Goal: Information Seeking & Learning: Find specific fact

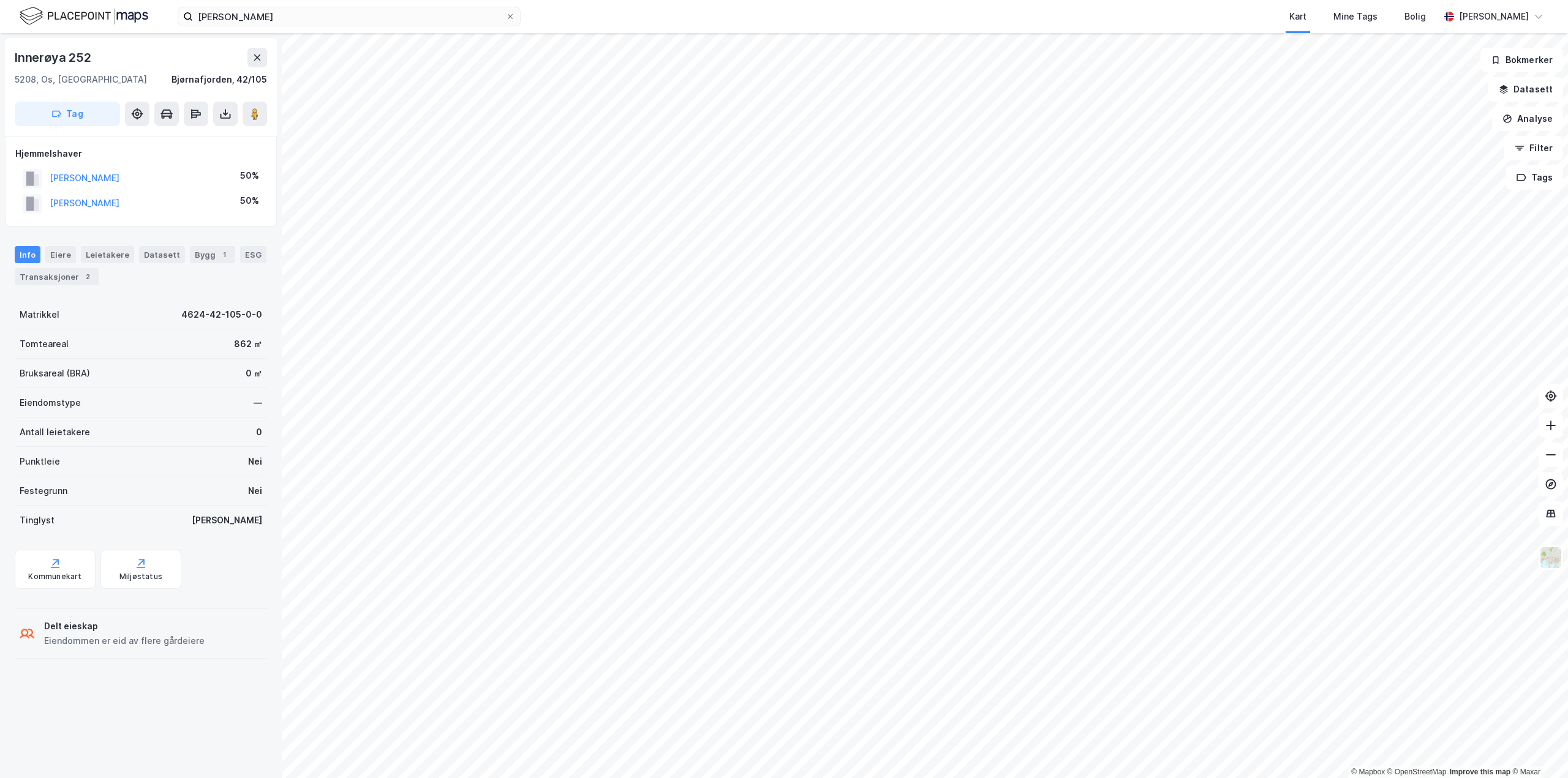
click at [73, 171] on div "CASÉN KARI" at bounding box center [85, 178] width 70 height 15
click at [0, 0] on button "CASÉN KARI" at bounding box center [0, 0] width 0 height 0
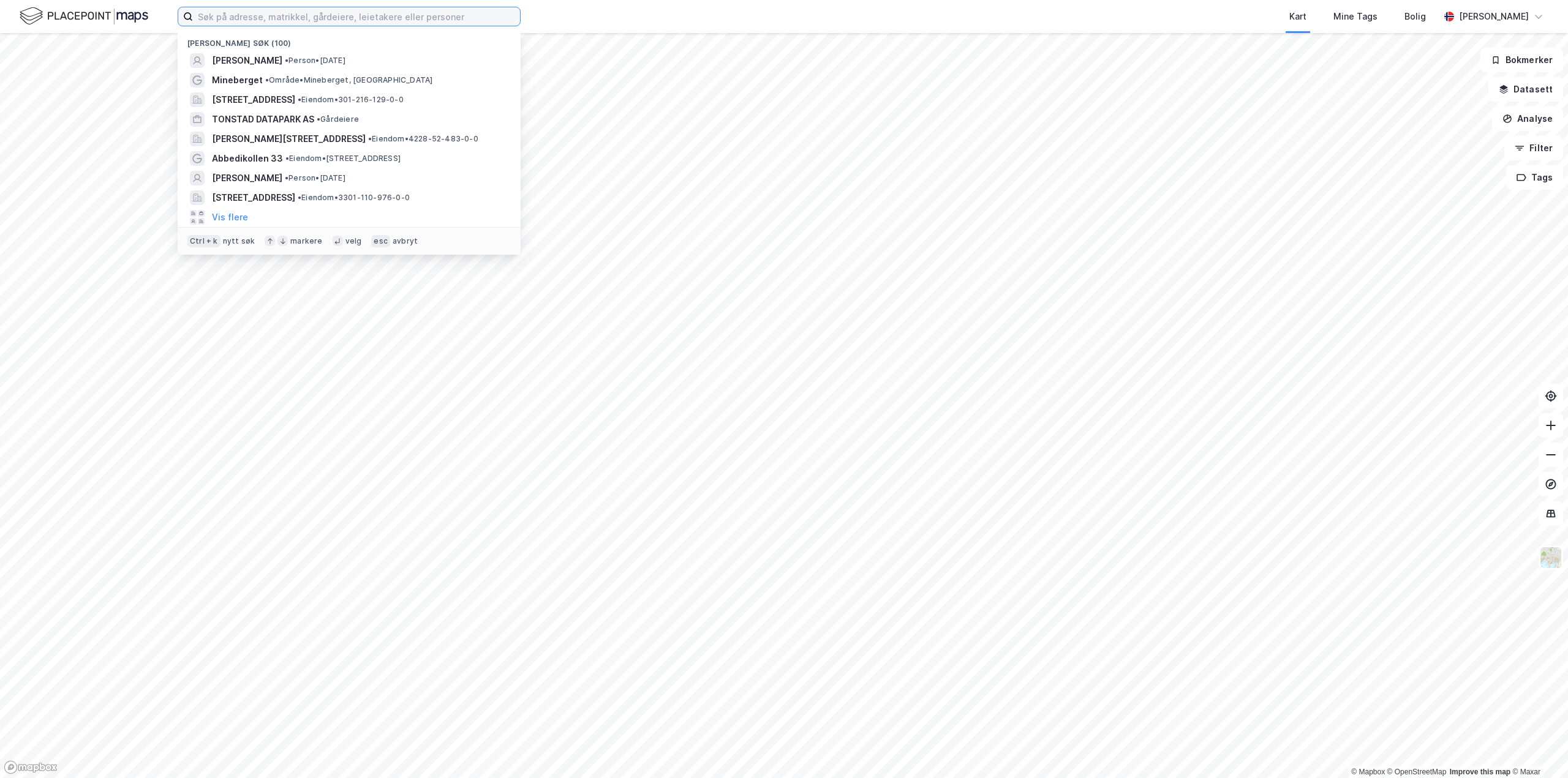
click at [241, 19] on input at bounding box center [356, 16] width 327 height 19
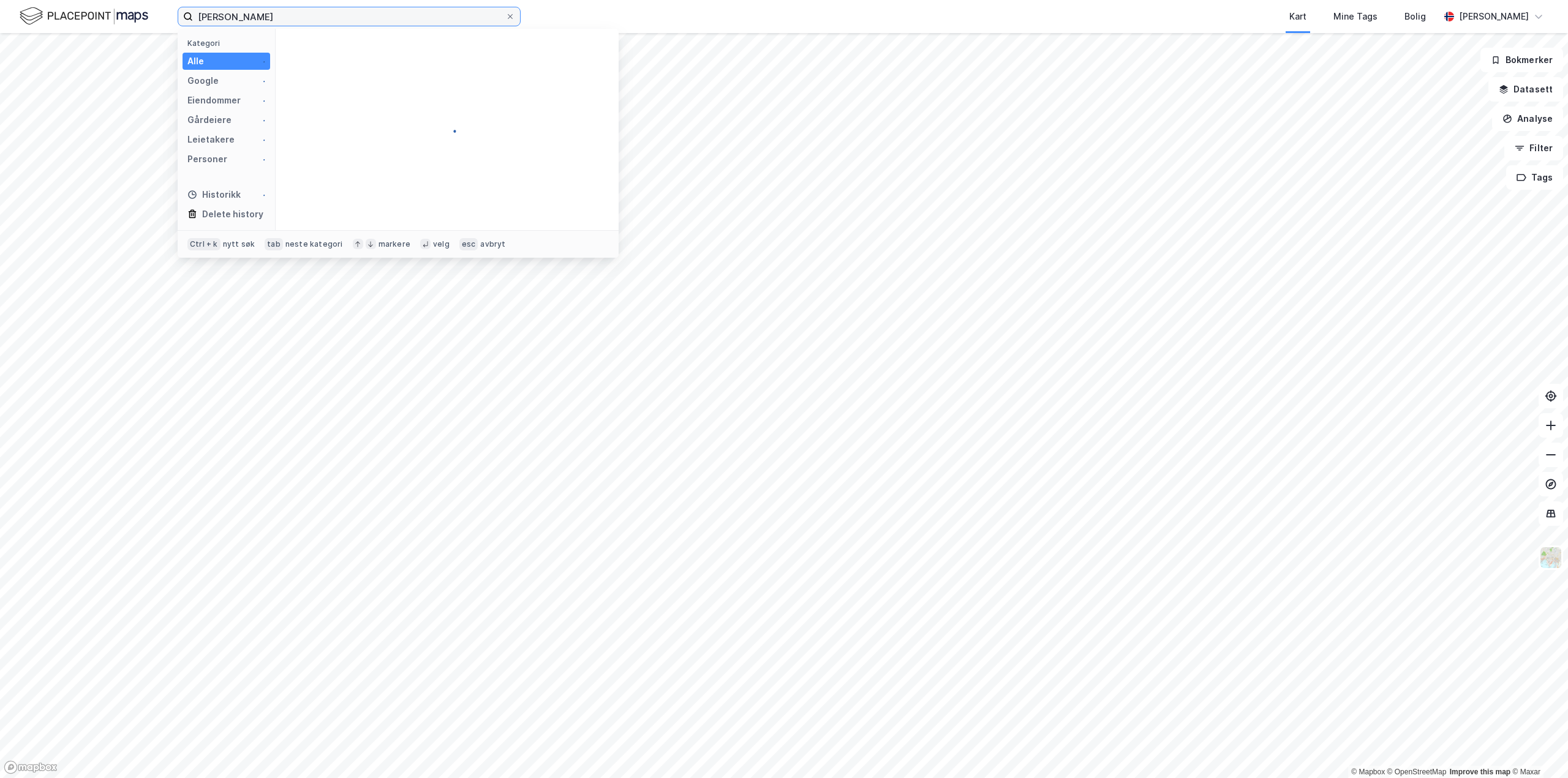
type input "[PERSON_NAME]"
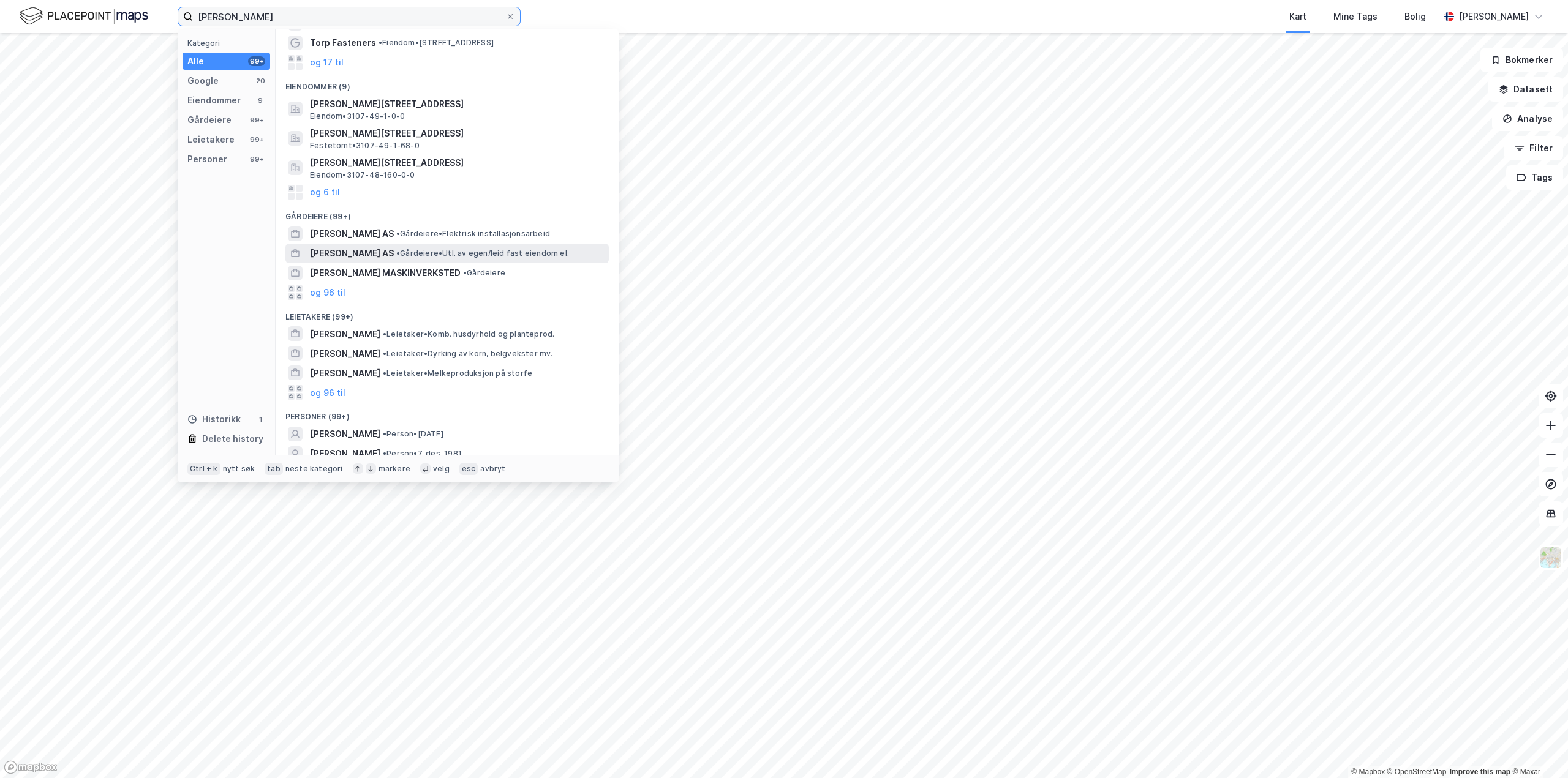
scroll to position [122, 0]
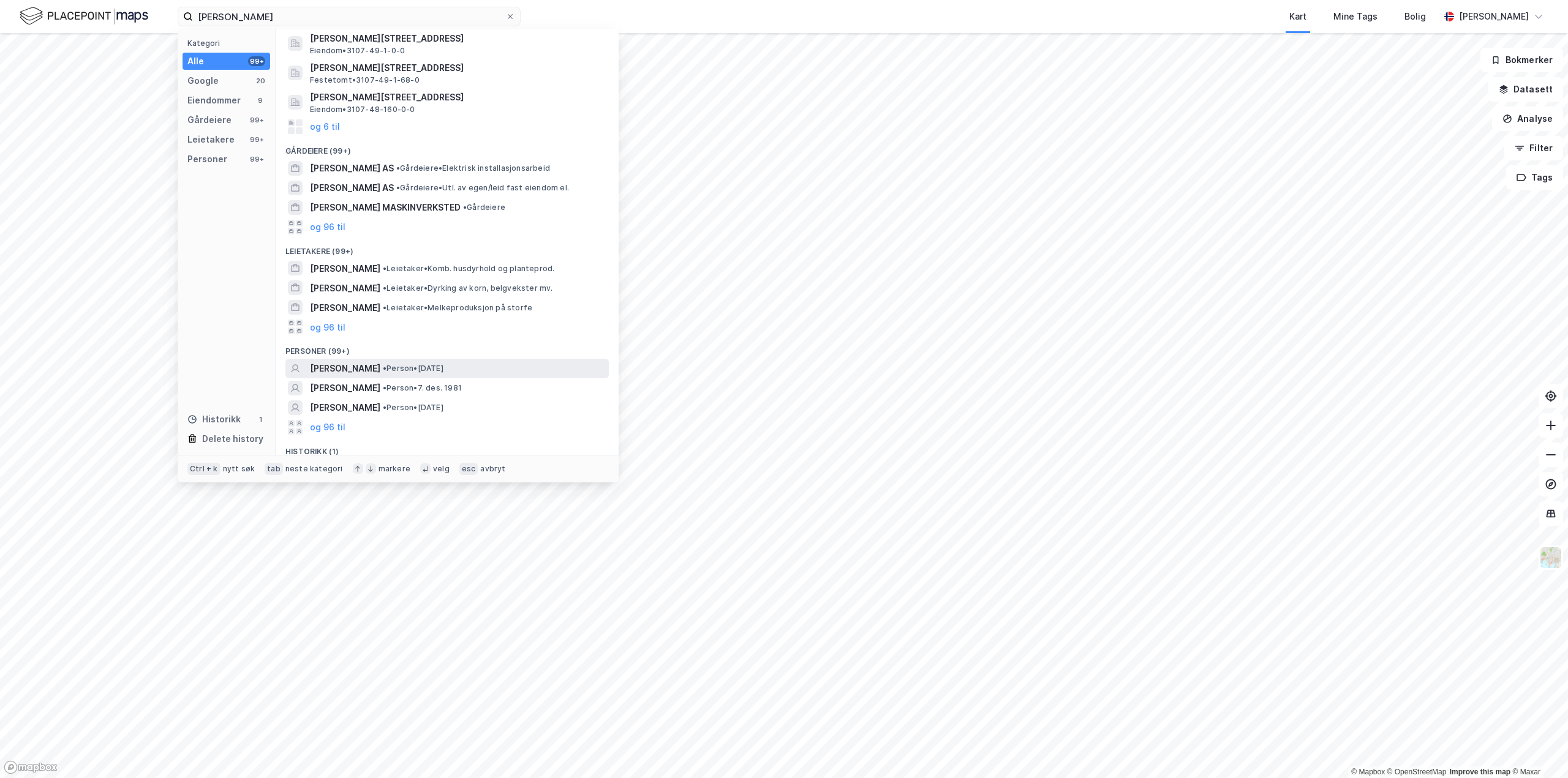
click at [343, 368] on span "[PERSON_NAME]" at bounding box center [344, 369] width 71 height 15
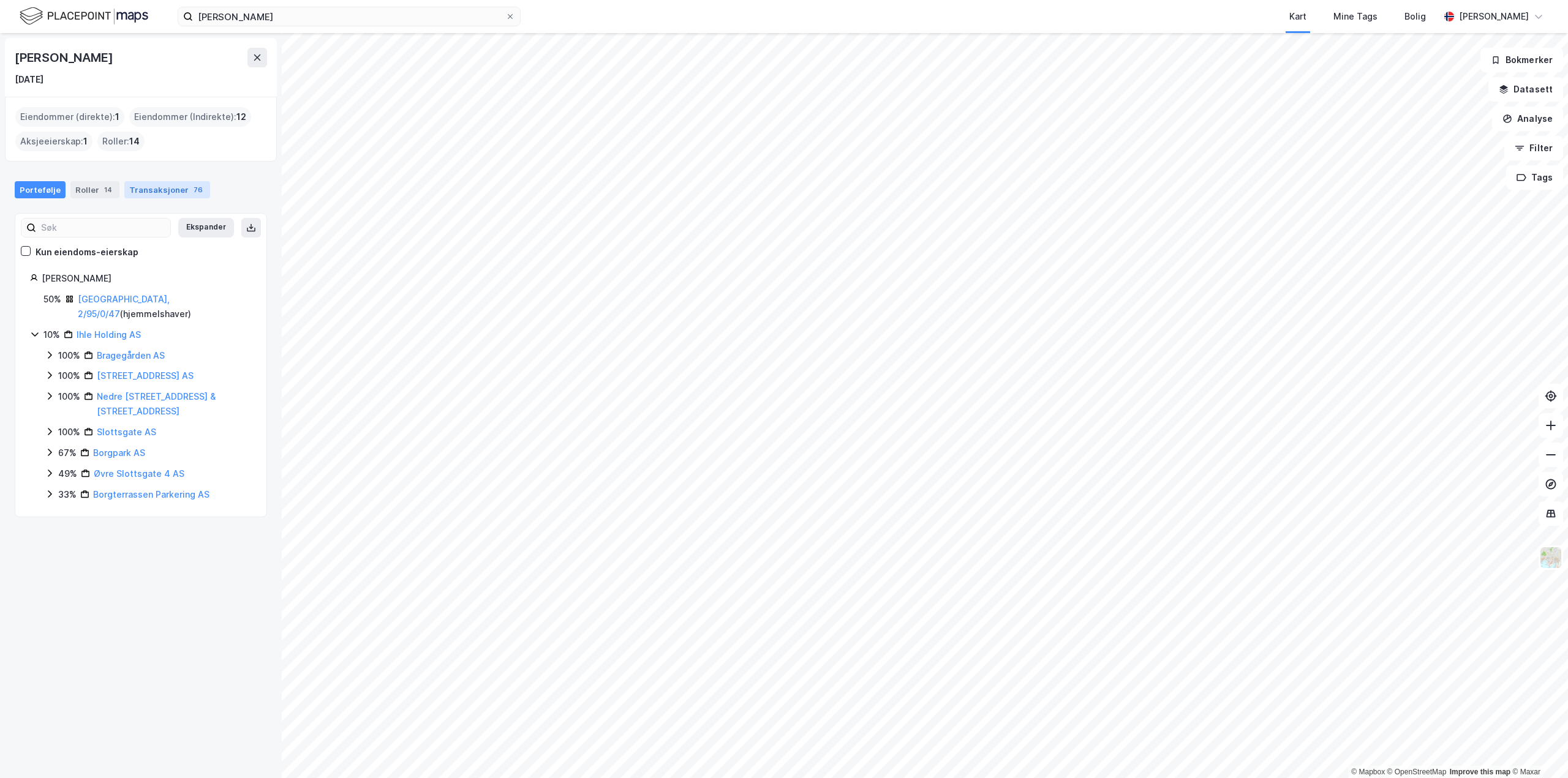
click at [143, 186] on div "Transaksjoner 76" at bounding box center [166, 189] width 85 height 17
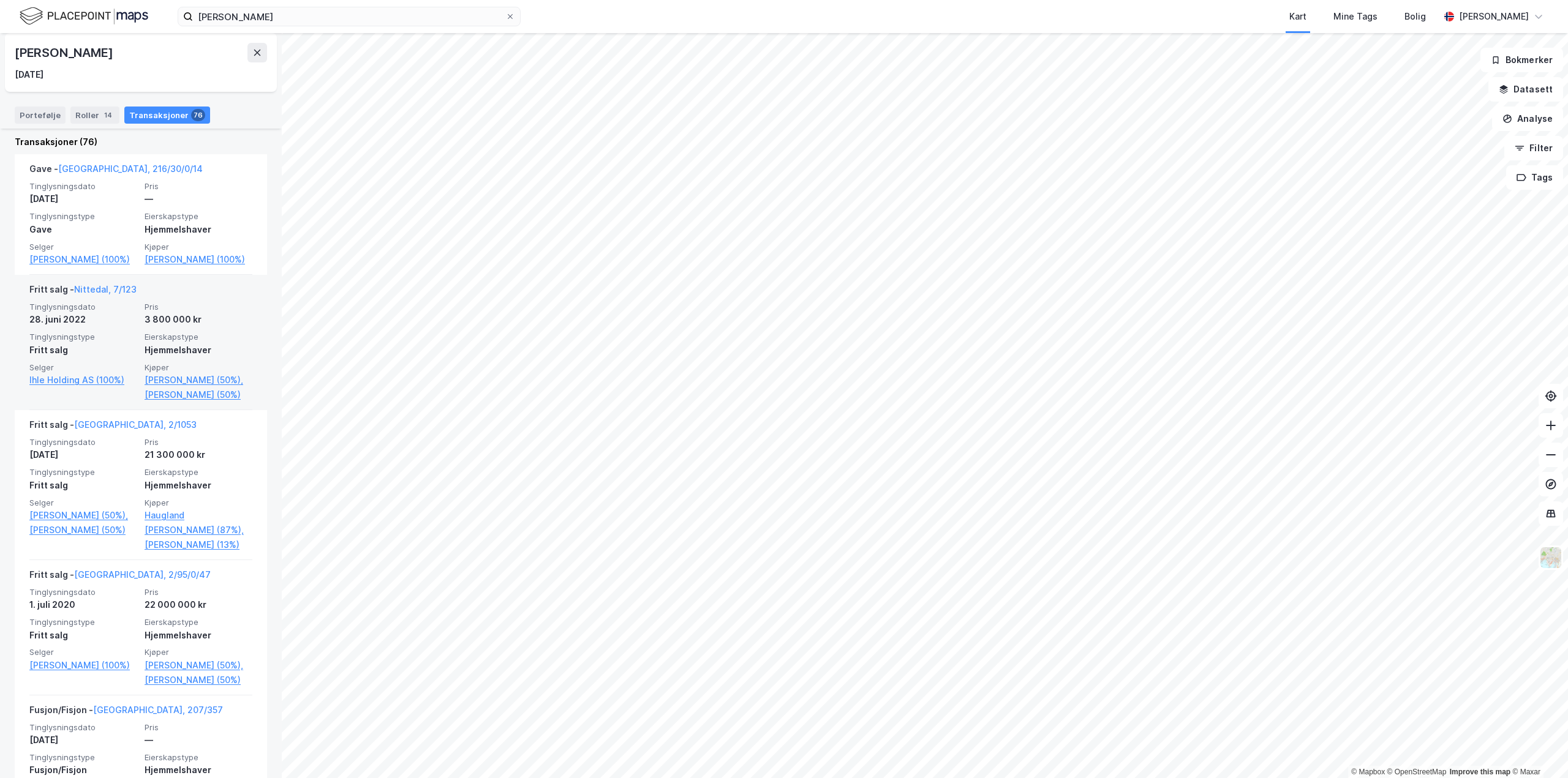
scroll to position [306, 0]
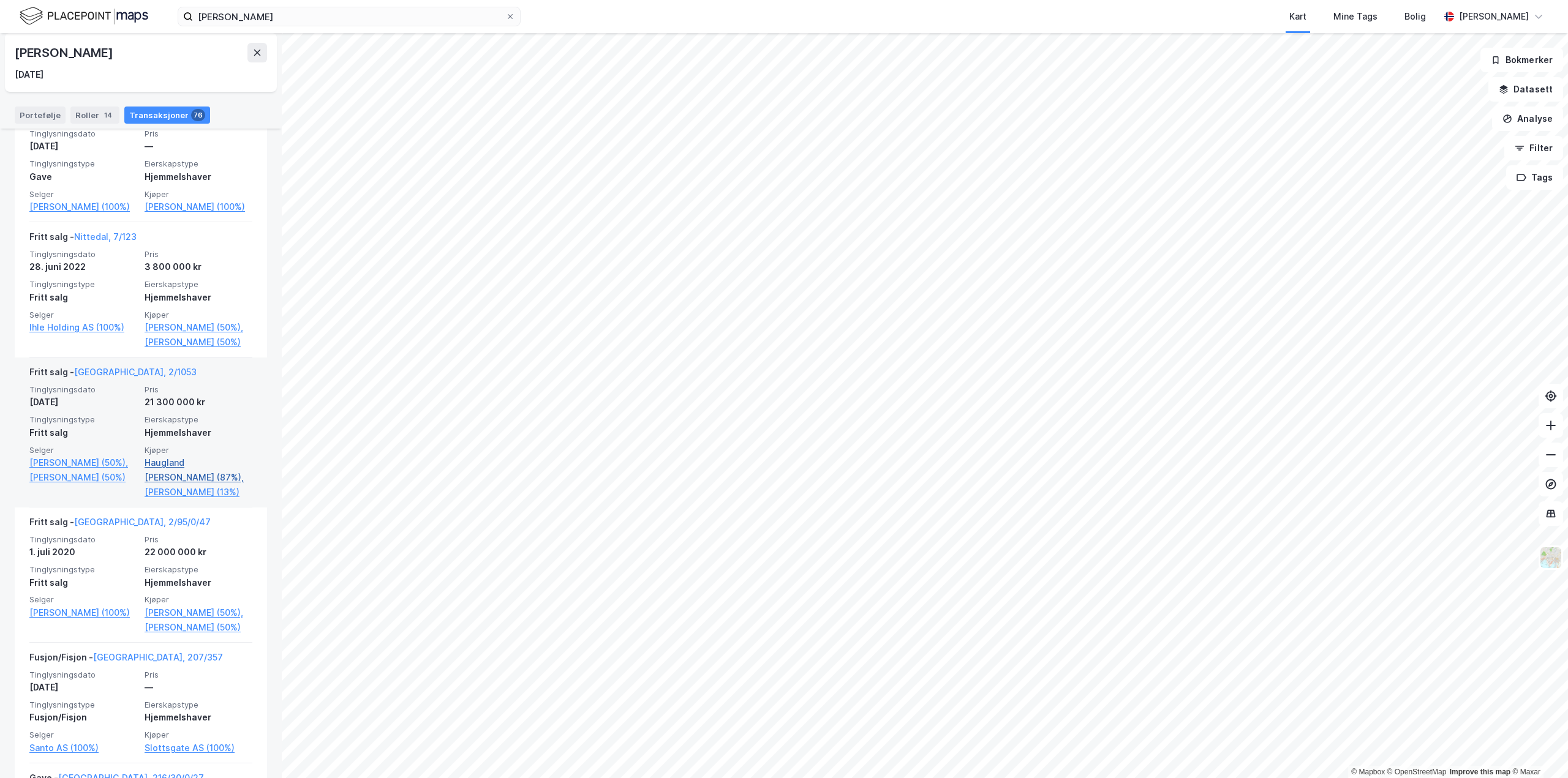
click at [174, 470] on link "Haugland [PERSON_NAME] (87%)," at bounding box center [198, 471] width 108 height 30
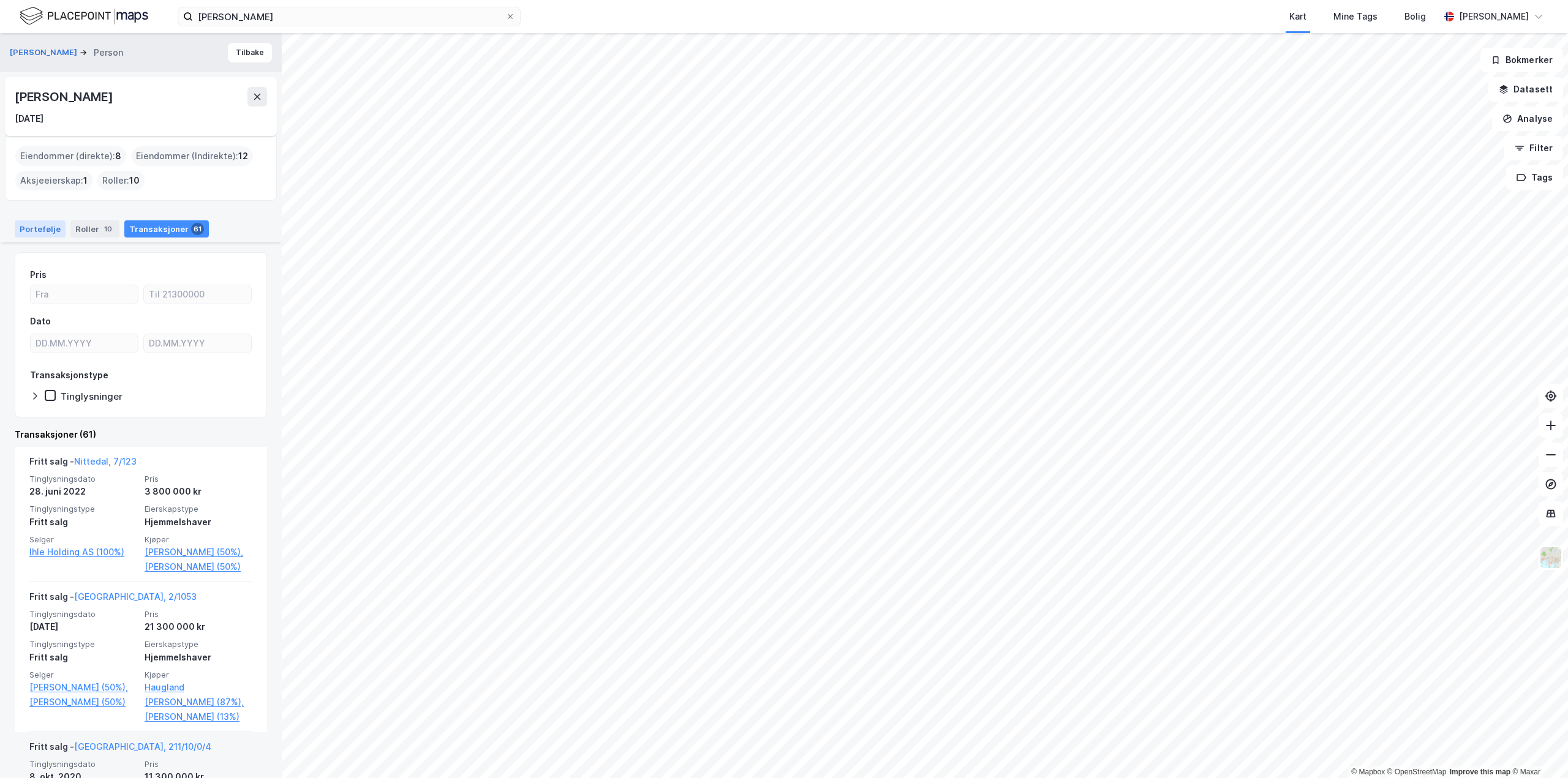
click at [48, 228] on div "Portefølje" at bounding box center [40, 229] width 50 height 17
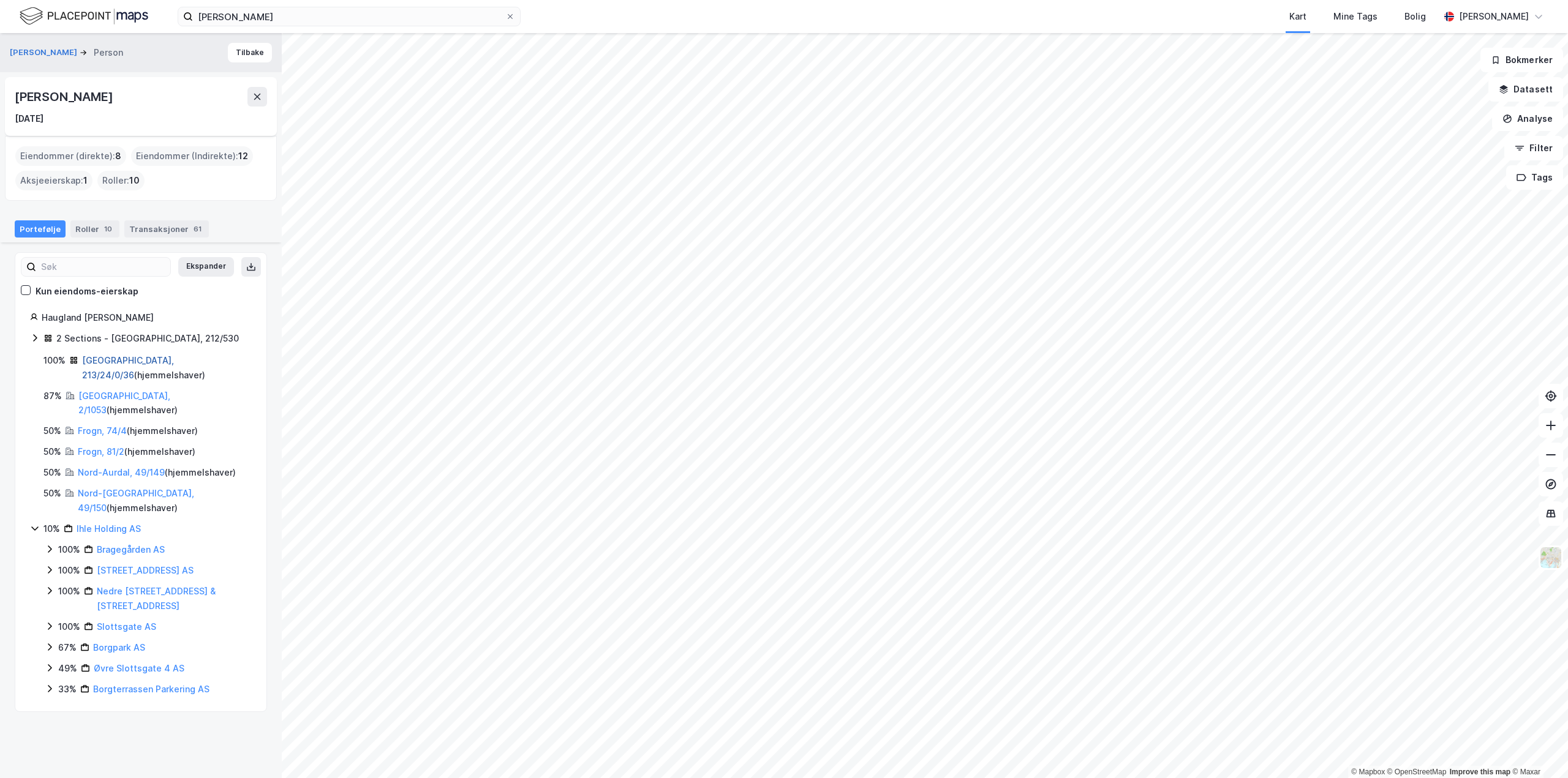
click at [105, 362] on link "[GEOGRAPHIC_DATA], 213/24/0/36" at bounding box center [128, 367] width 92 height 25
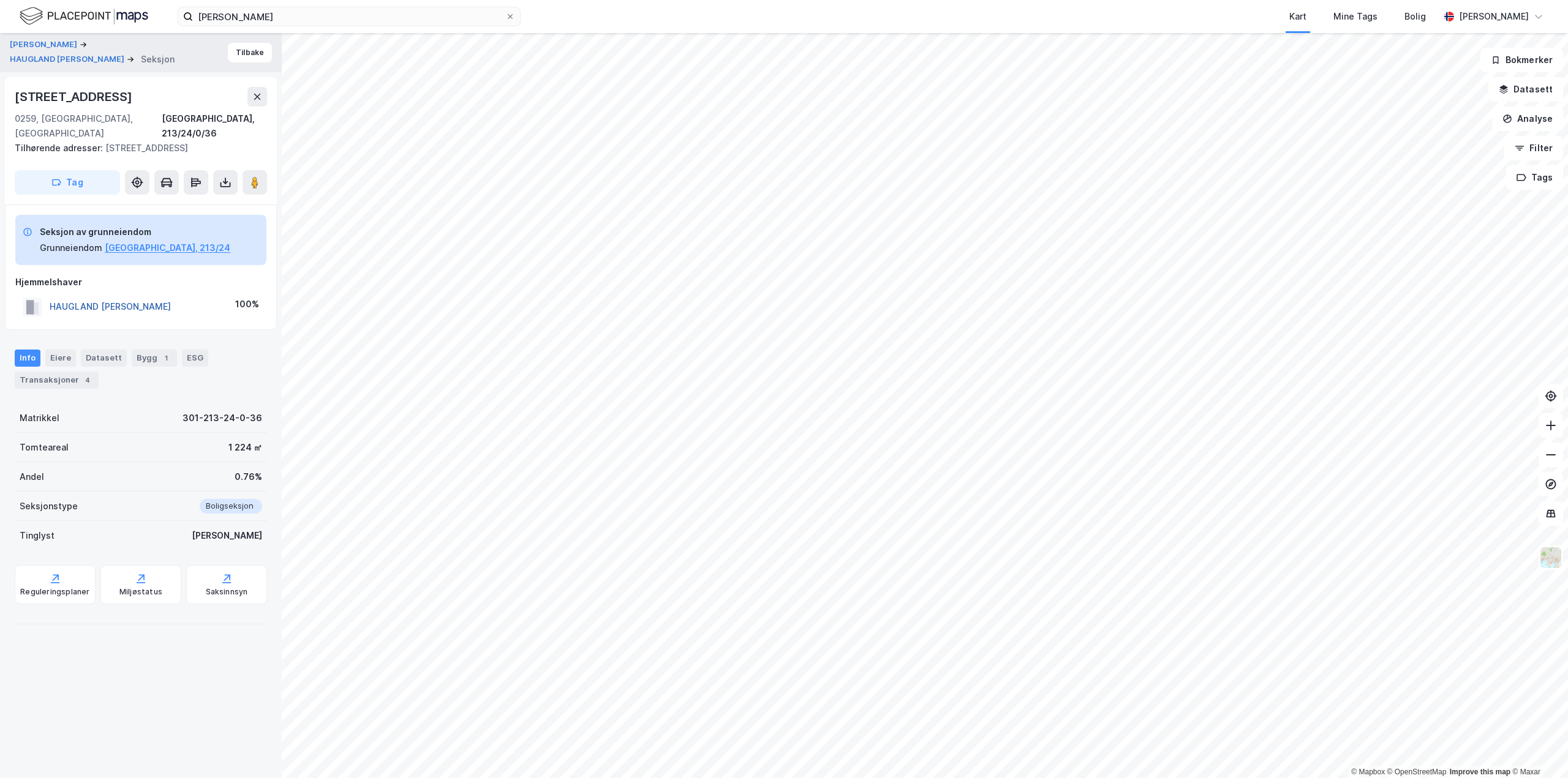
click at [0, 0] on button "HAUGLAND [PERSON_NAME]" at bounding box center [0, 0] width 0 height 0
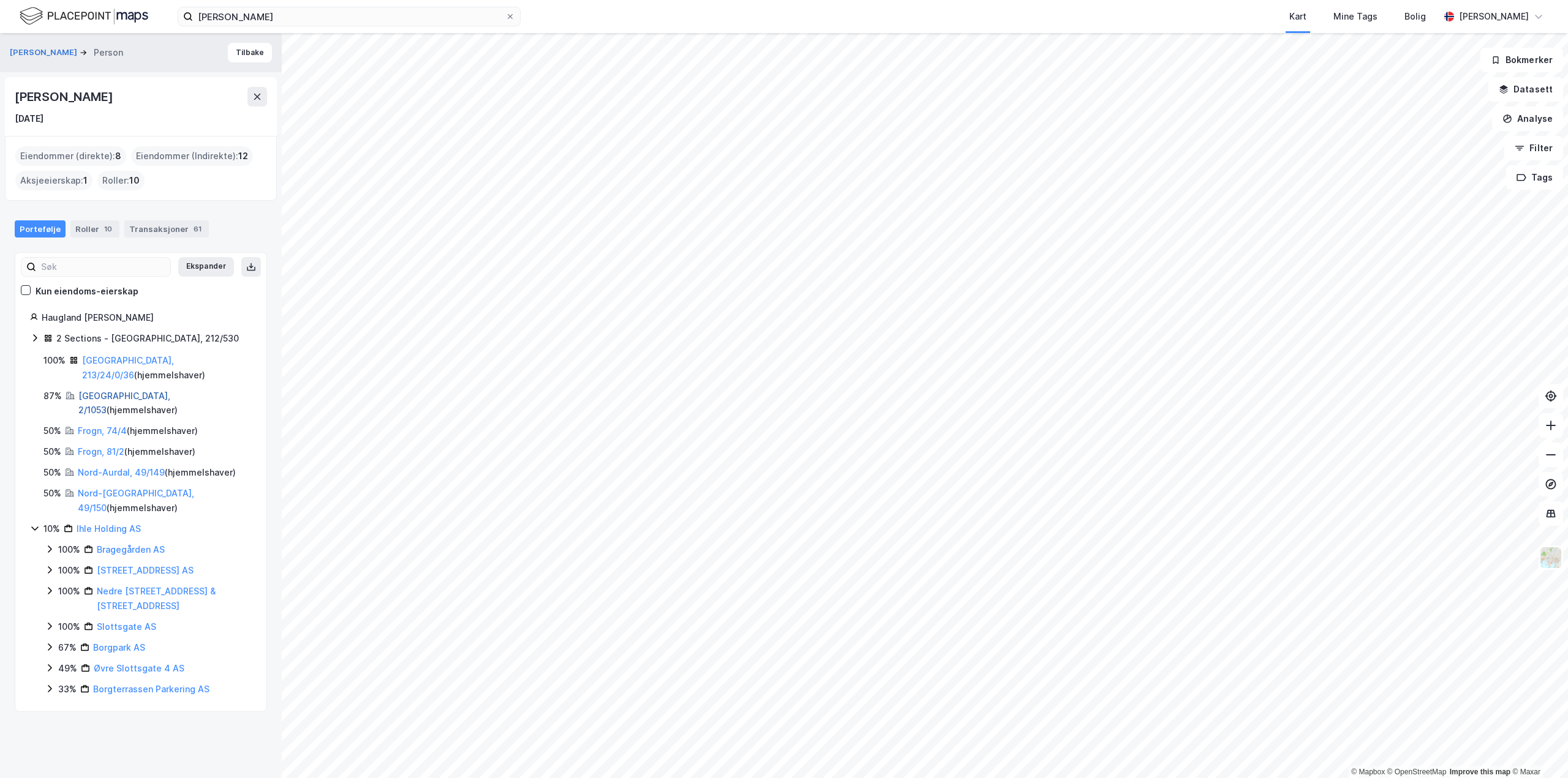
click at [88, 390] on link "[GEOGRAPHIC_DATA], 2/1053" at bounding box center [125, 403] width 92 height 25
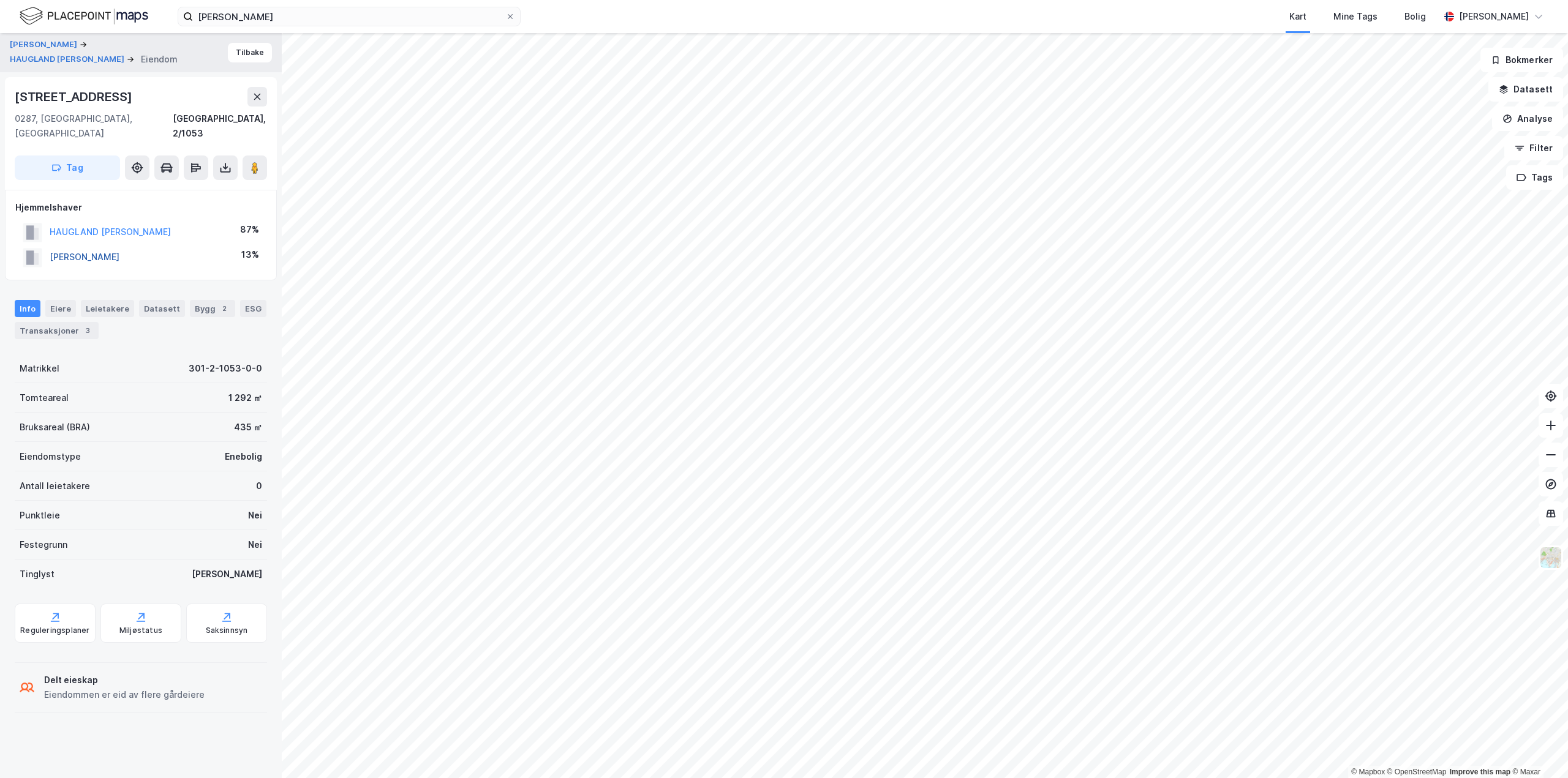
click at [0, 0] on button "[PERSON_NAME]" at bounding box center [0, 0] width 0 height 0
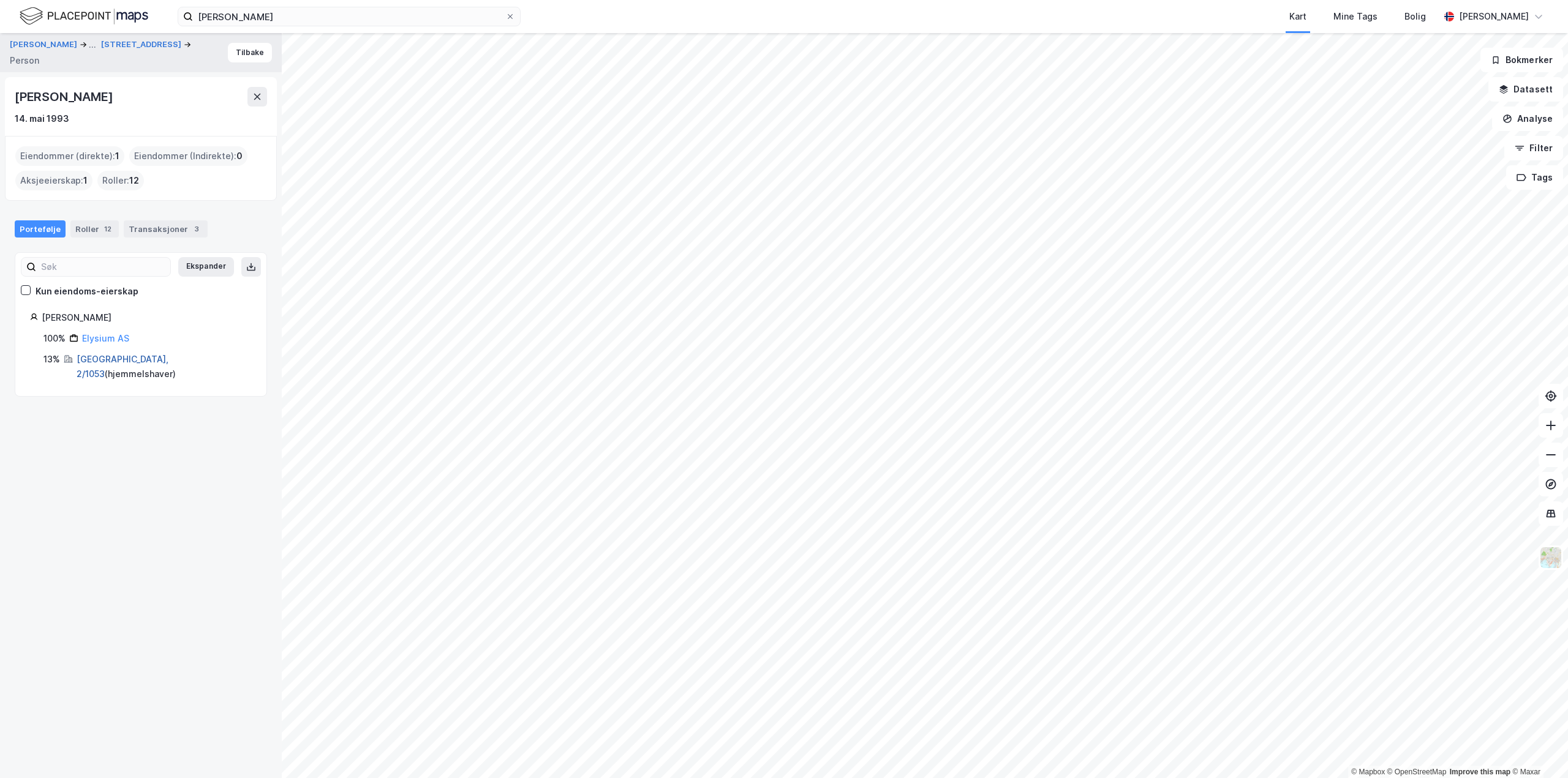
click at [87, 359] on link "[GEOGRAPHIC_DATA], 2/1053" at bounding box center [122, 367] width 92 height 25
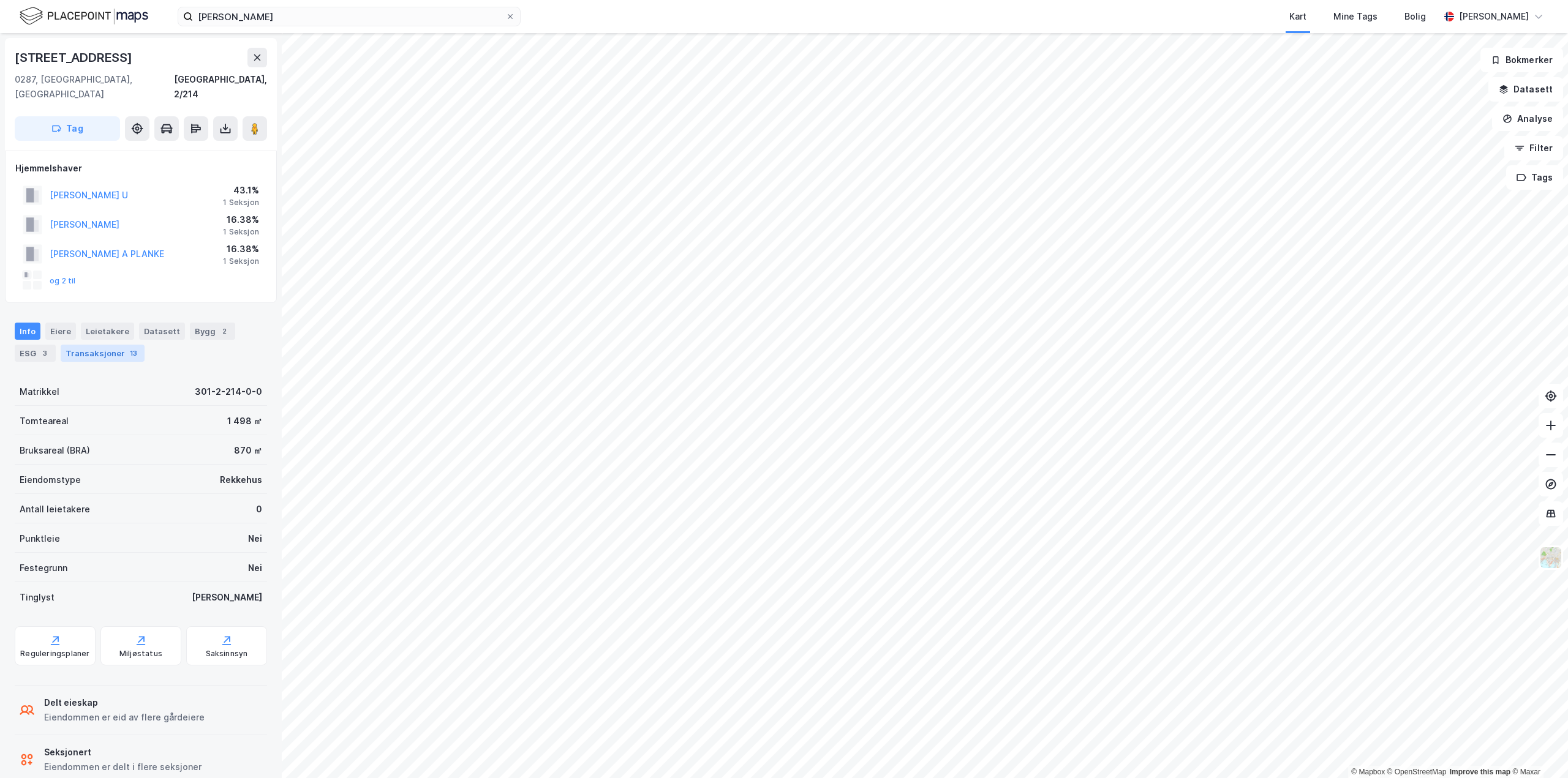
click at [102, 344] on div "Transaksjoner 13" at bounding box center [102, 353] width 84 height 17
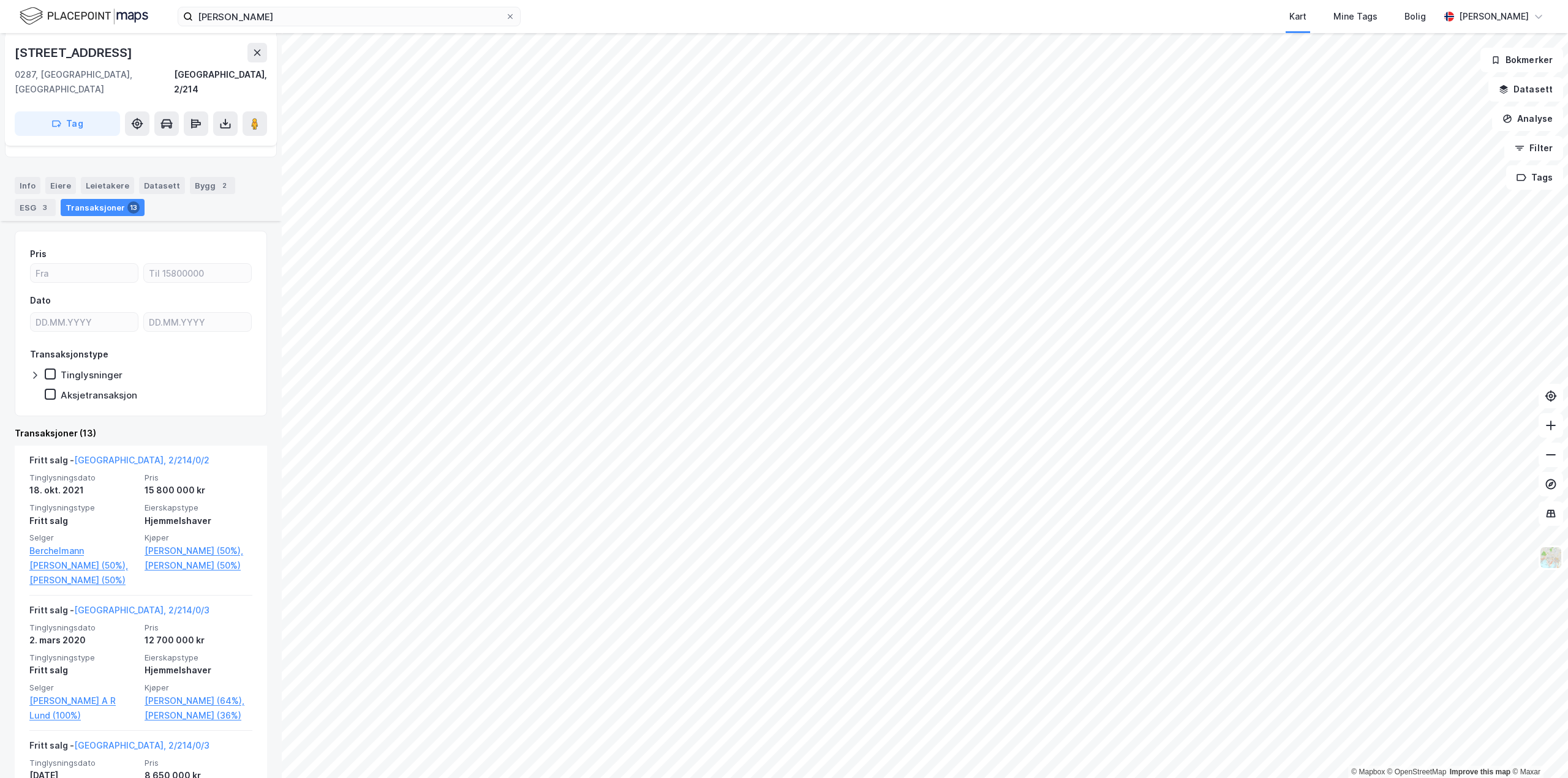
scroll to position [245, 0]
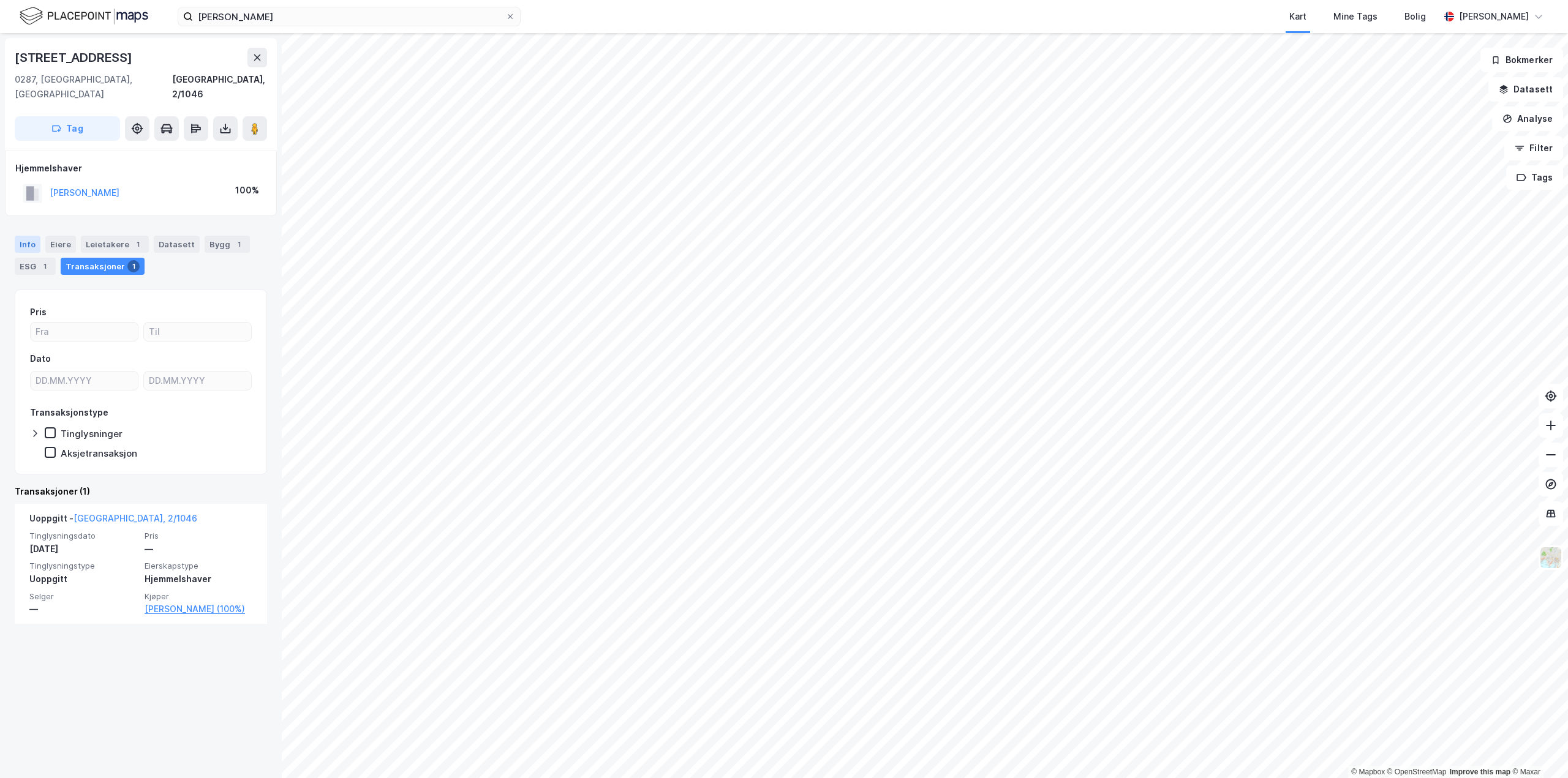
click at [28, 236] on div "Info" at bounding box center [27, 244] width 26 height 17
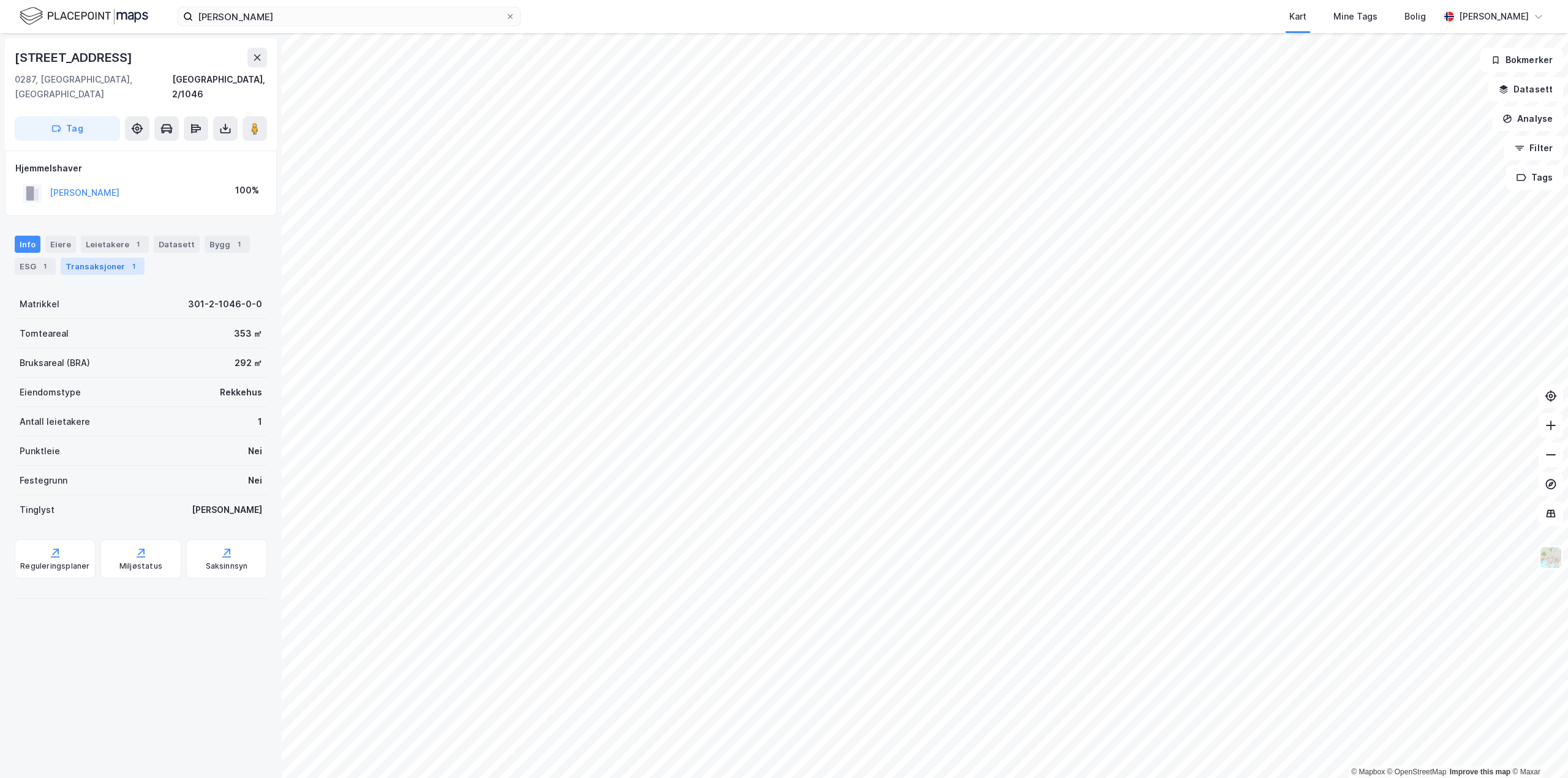
click at [88, 258] on div "Transaksjoner 1" at bounding box center [102, 266] width 84 height 17
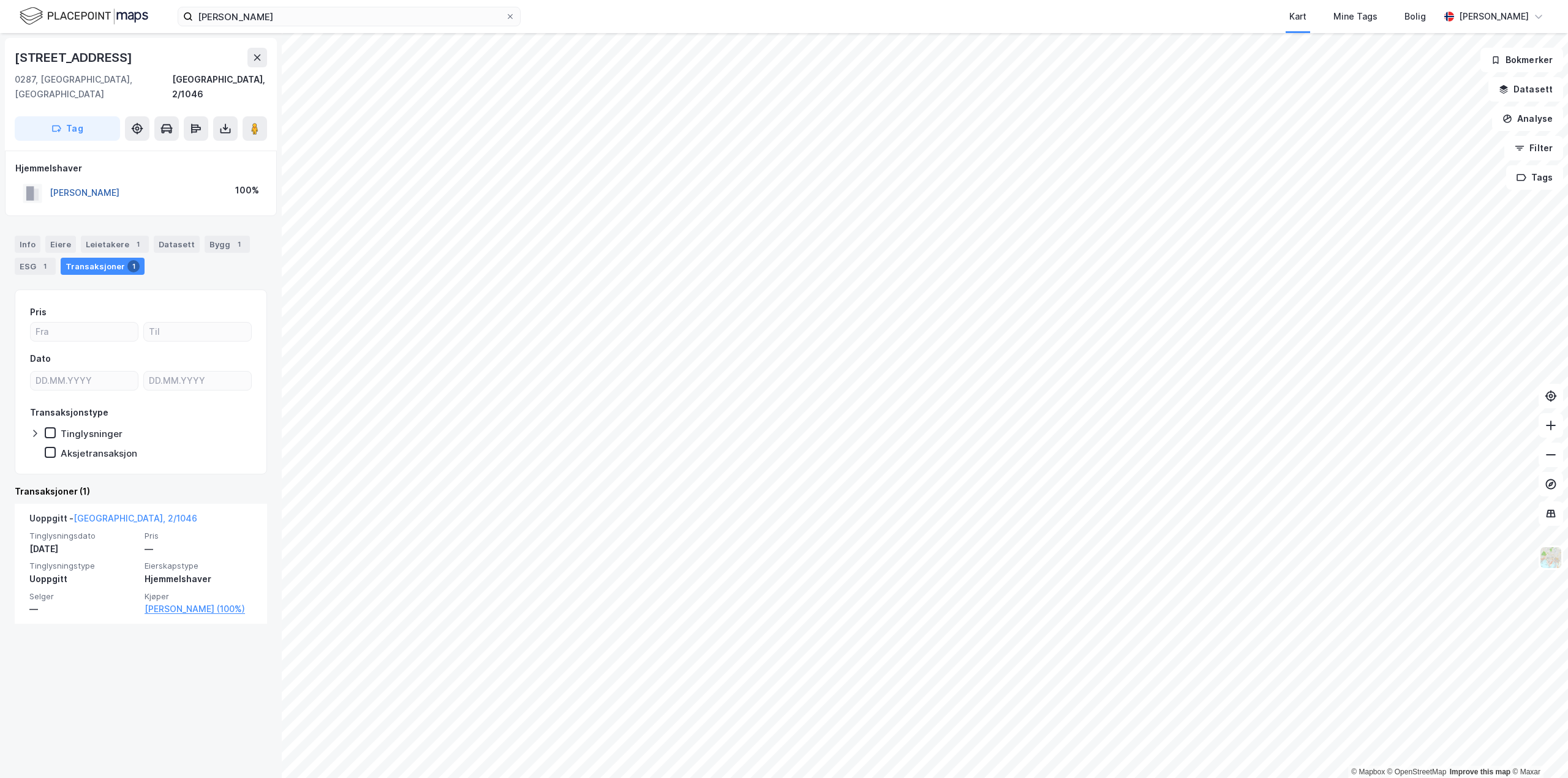
click at [0, 0] on button "[PERSON_NAME]" at bounding box center [0, 0] width 0 height 0
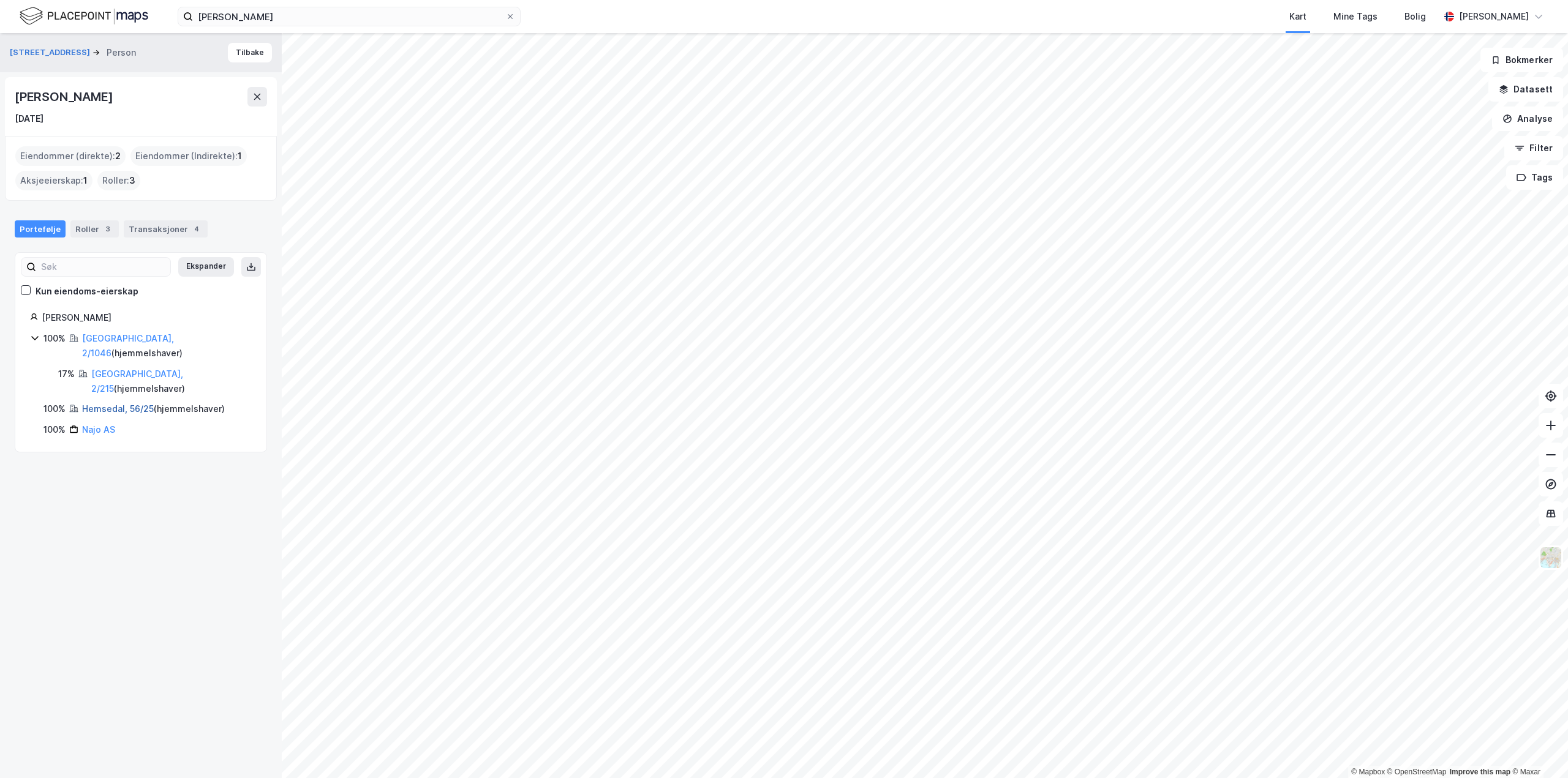
click at [113, 404] on link "Hemsedal, 56/25" at bounding box center [118, 409] width 72 height 10
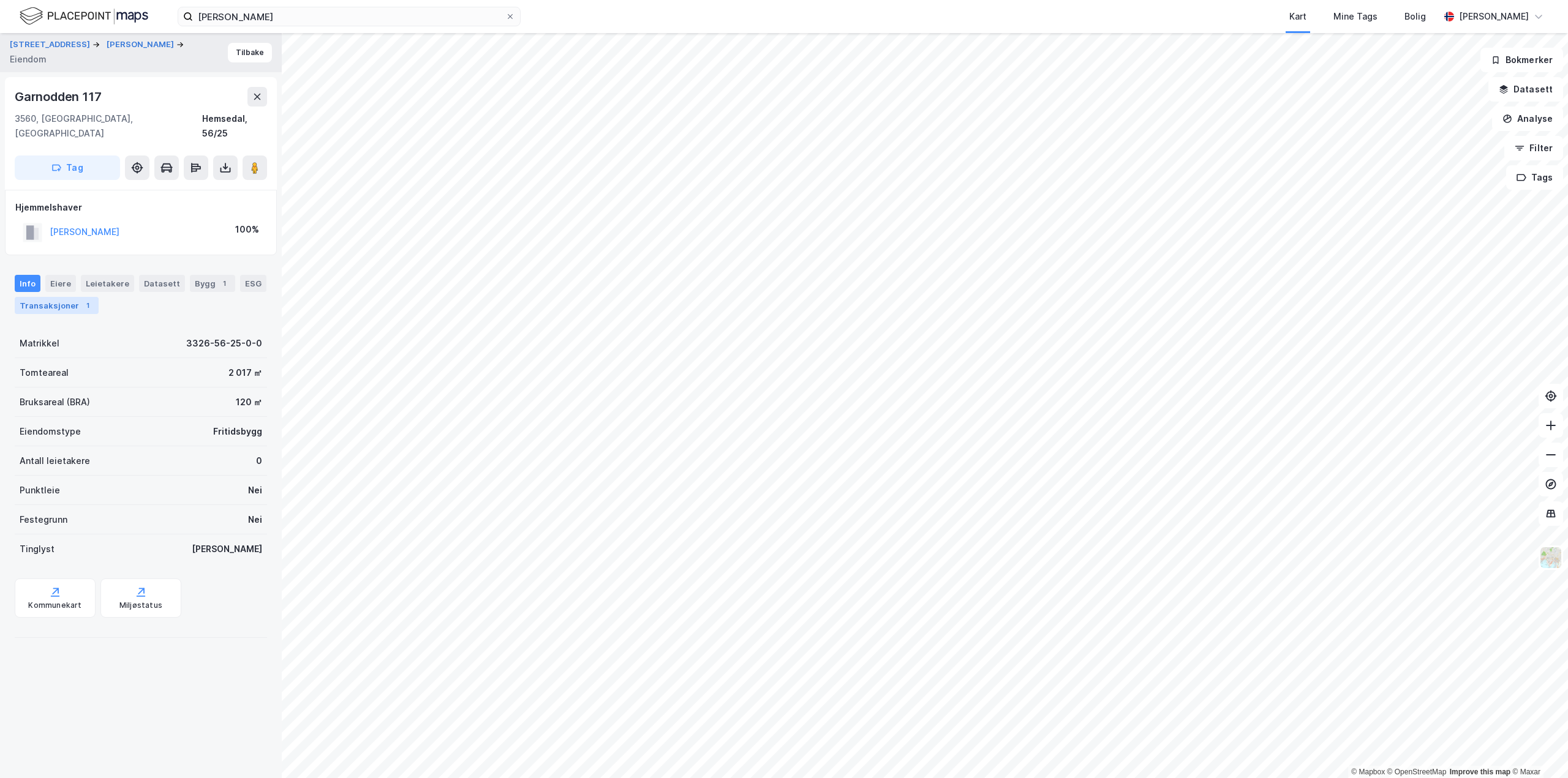
click at [61, 297] on div "Transaksjoner 1" at bounding box center [56, 305] width 84 height 17
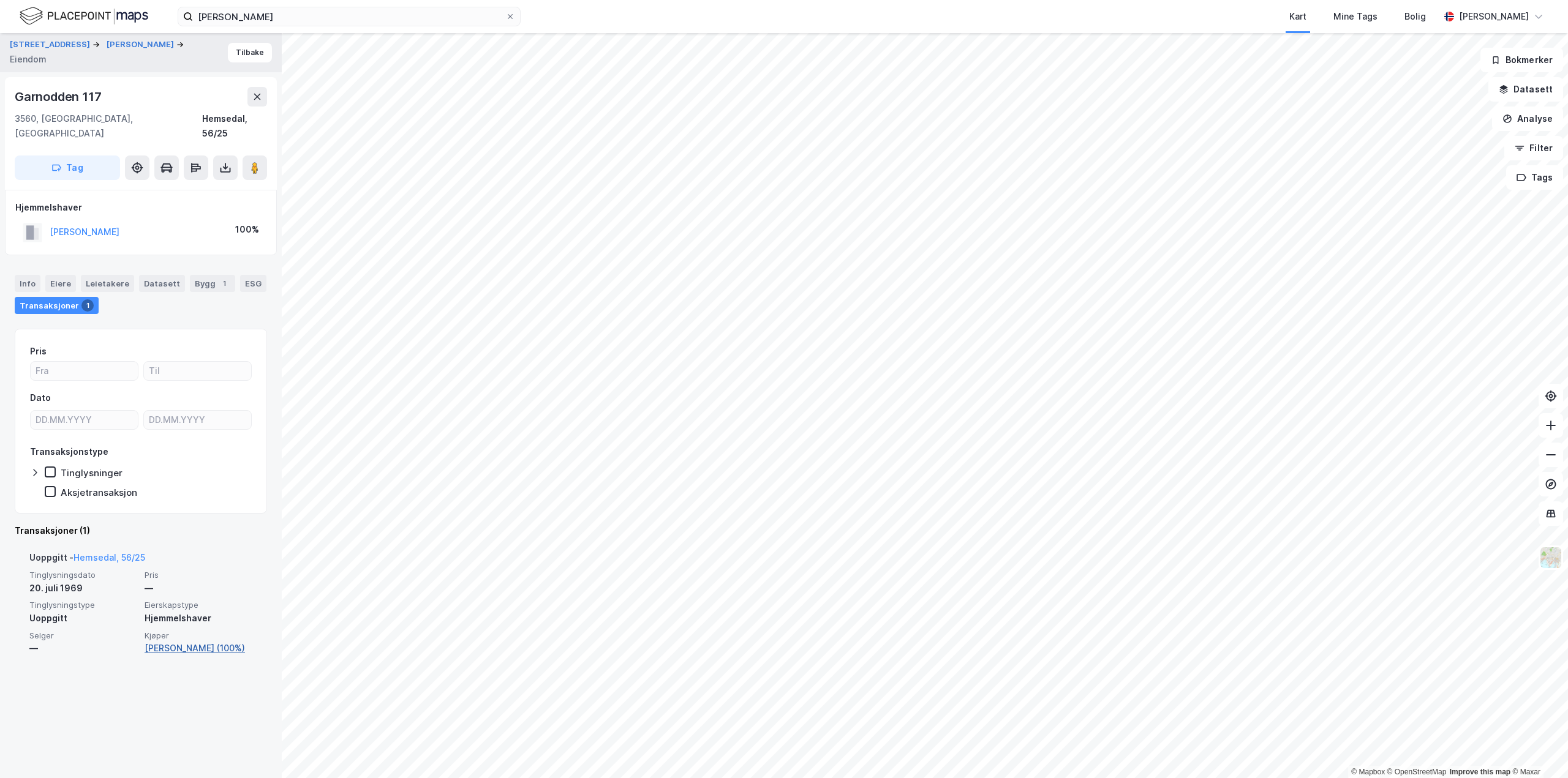
click at [191, 641] on link "[PERSON_NAME] (100%)" at bounding box center [198, 649] width 108 height 15
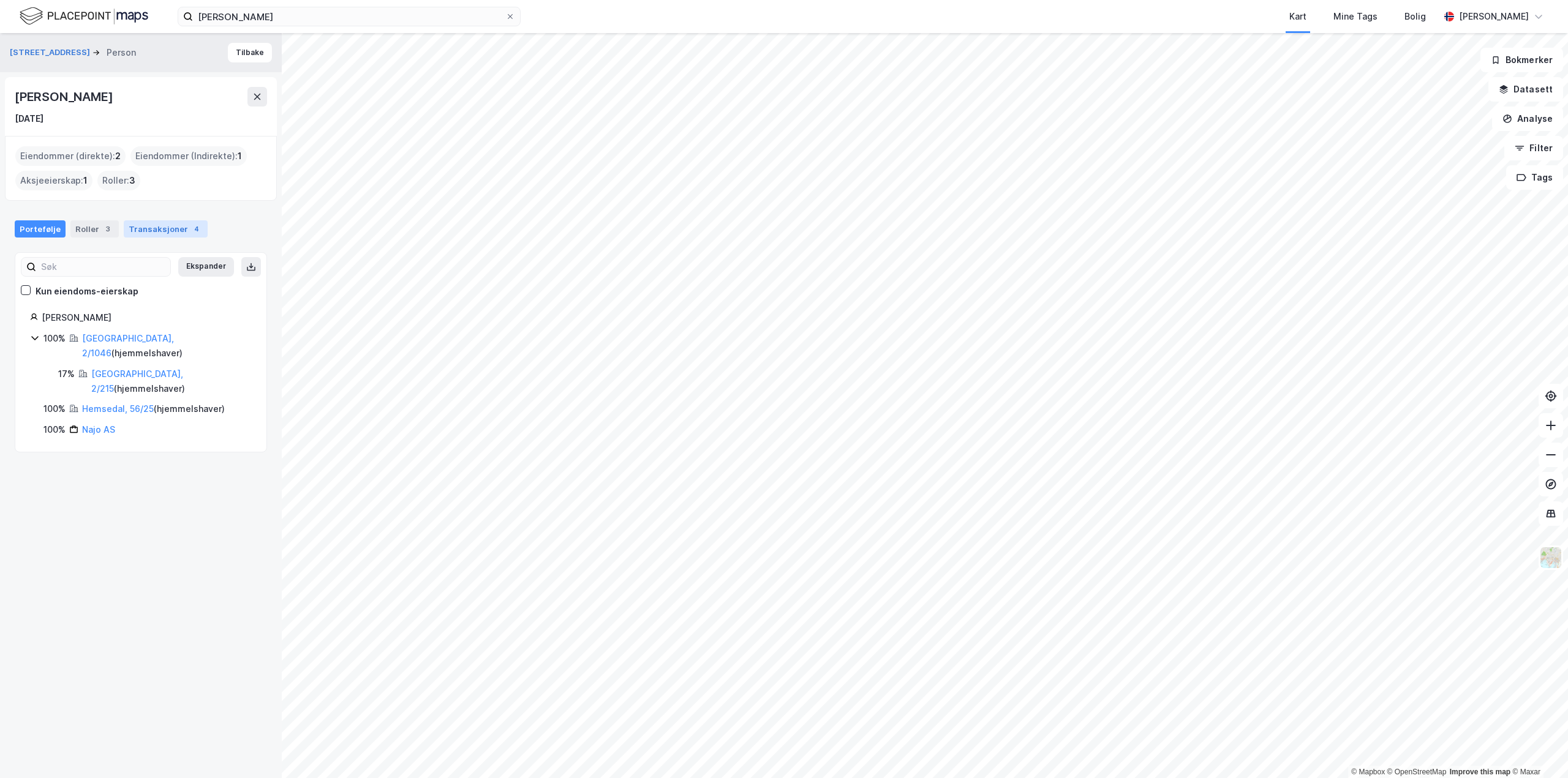
click at [143, 233] on div "Transaksjoner 4" at bounding box center [166, 229] width 84 height 17
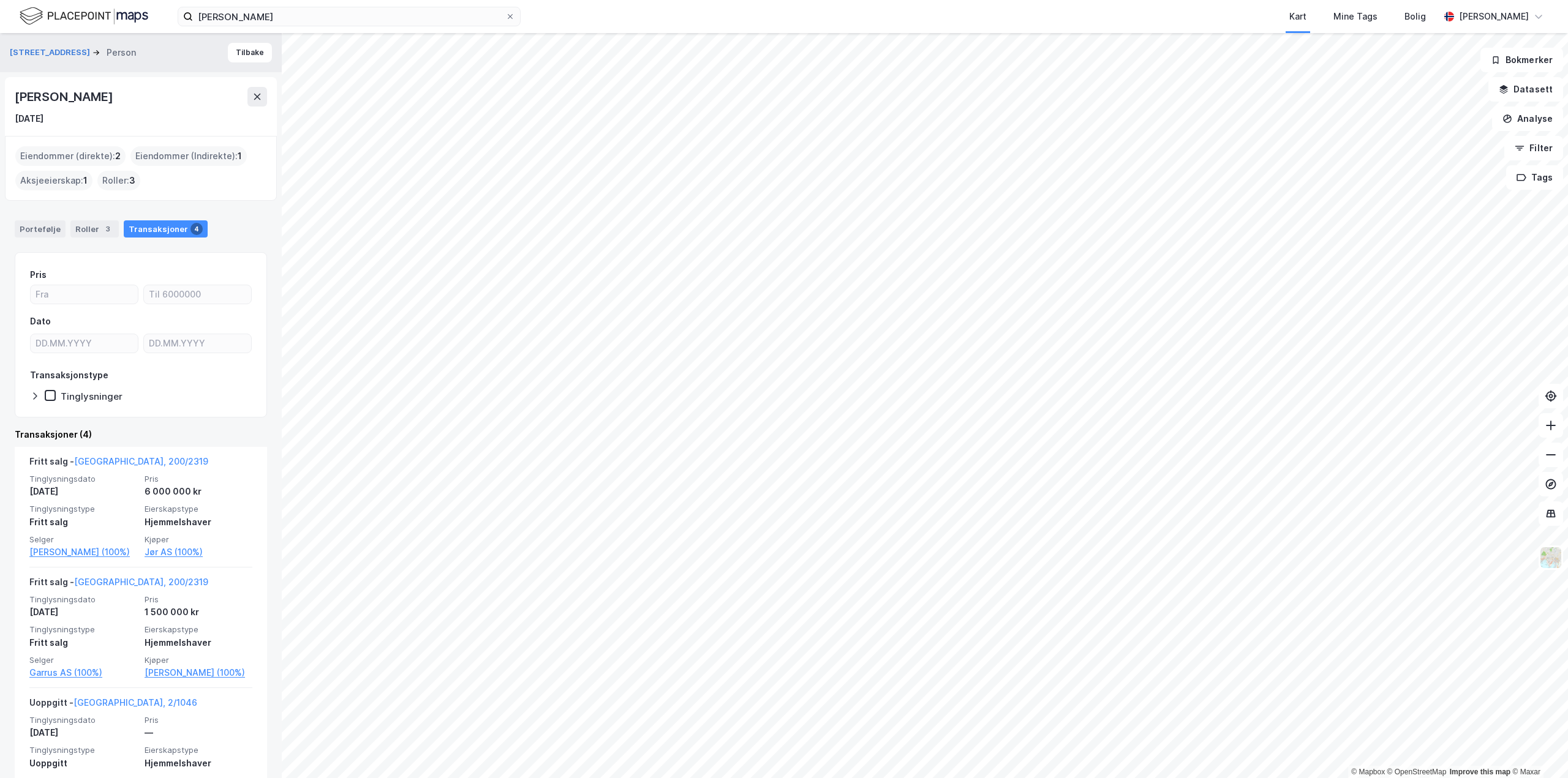
scroll to position [166, 0]
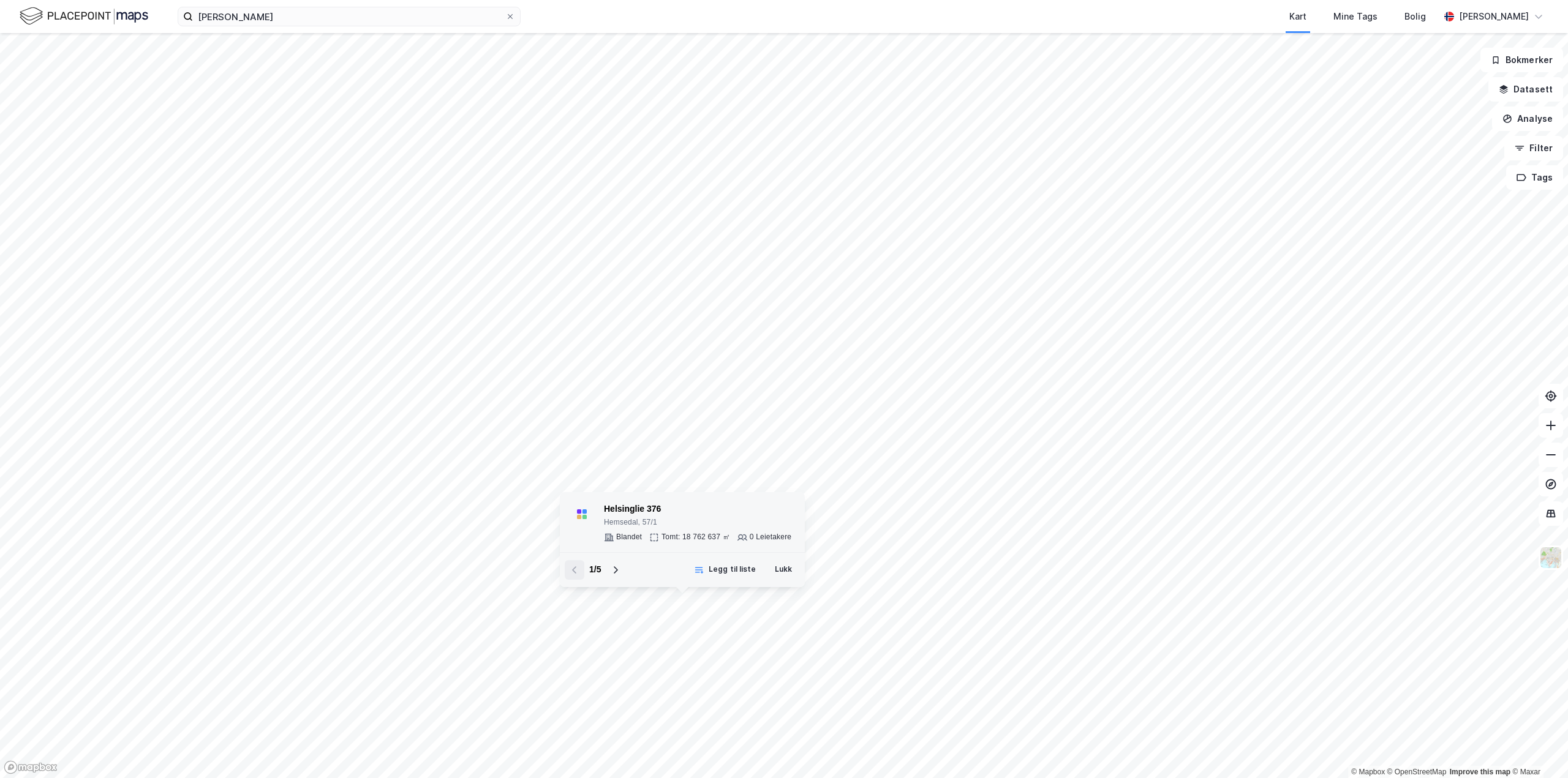
click at [631, 507] on div "Helsinglie 376" at bounding box center [697, 509] width 187 height 15
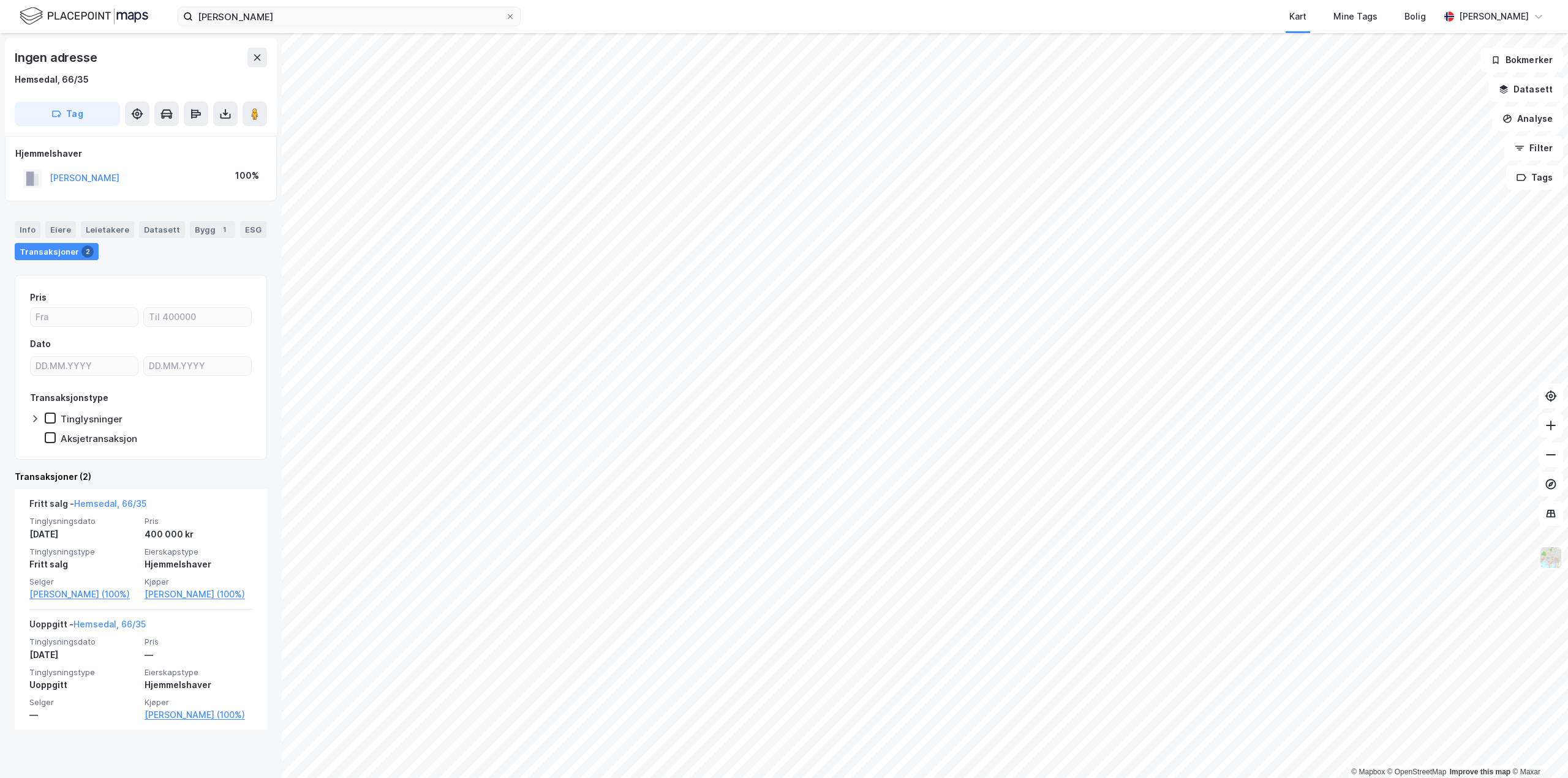
click at [1553, 566] on img at bounding box center [1550, 558] width 23 height 23
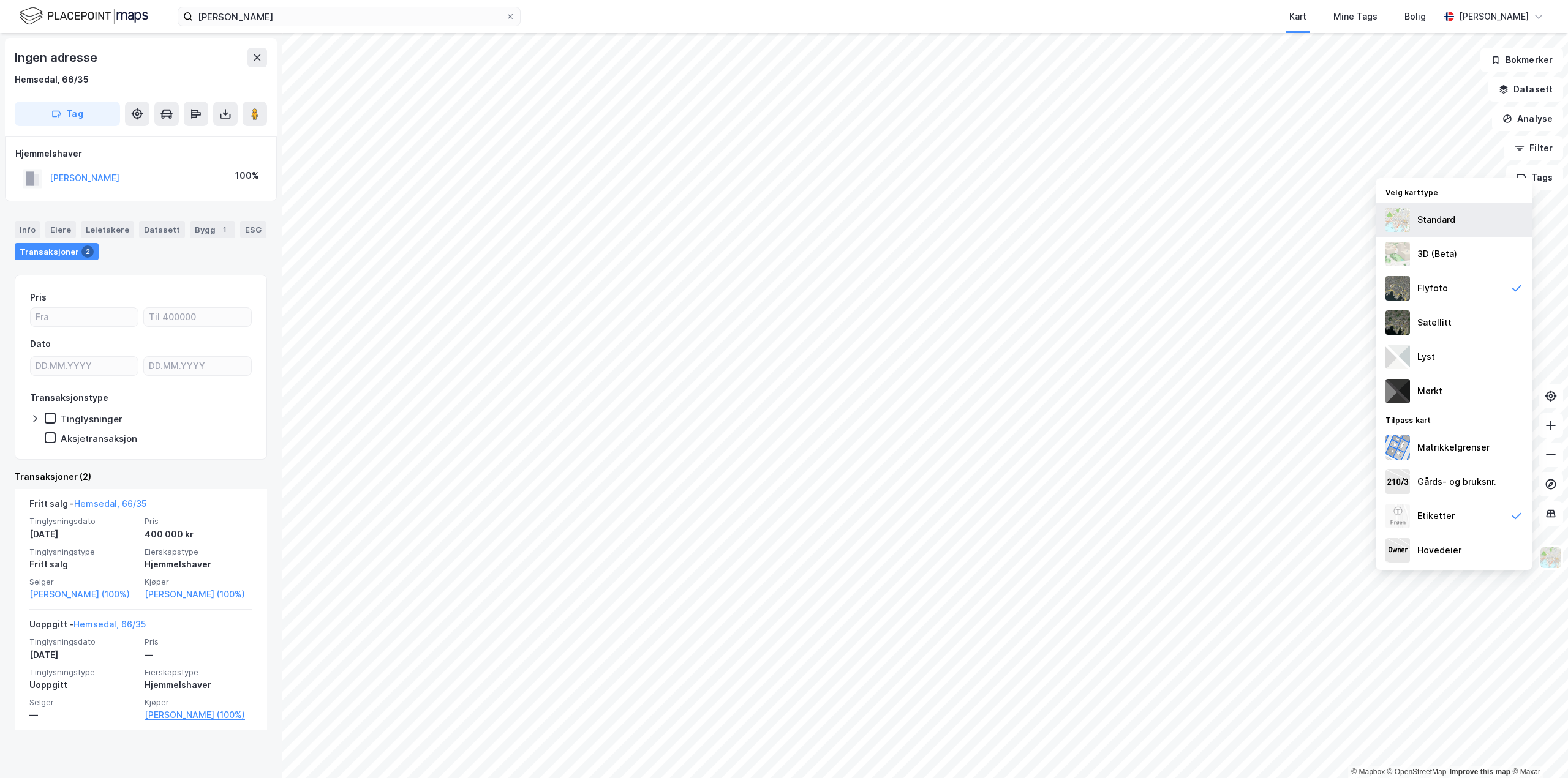
click at [1405, 222] on img at bounding box center [1397, 220] width 24 height 24
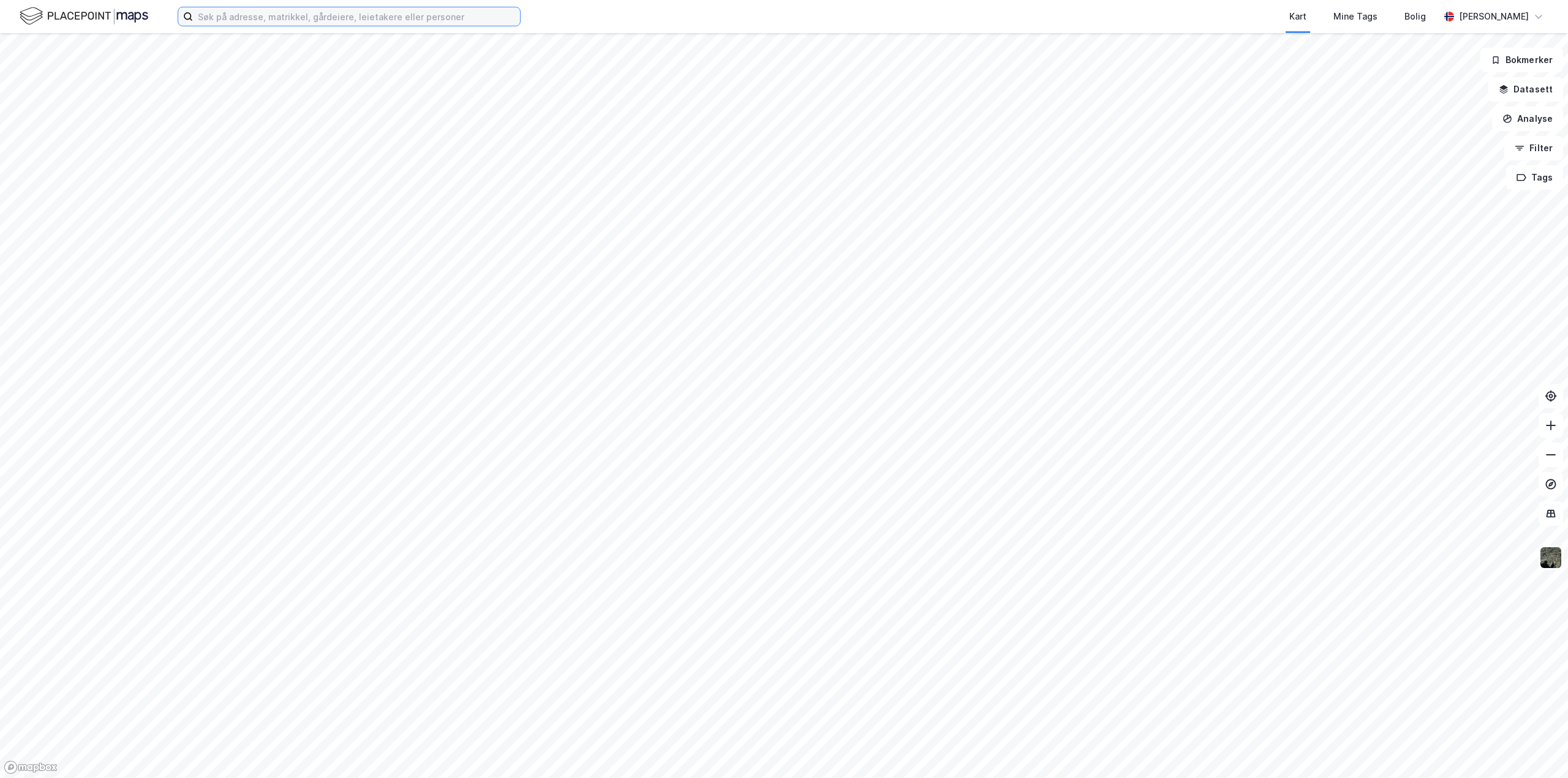
click at [244, 17] on input at bounding box center [356, 16] width 327 height 19
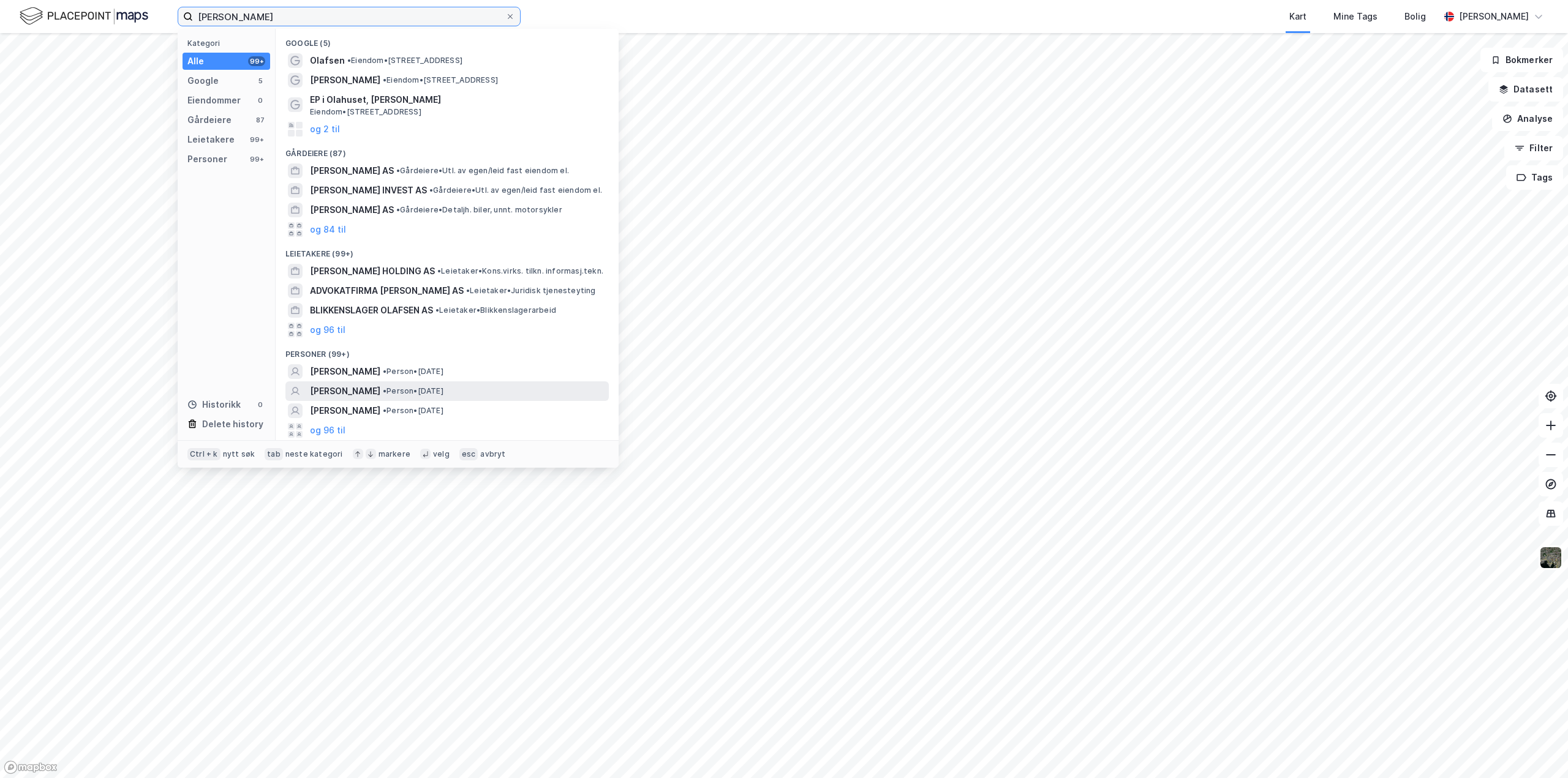
type input "helene olafsen"
click at [347, 392] on span "HELENE OLAFSEN" at bounding box center [344, 391] width 71 height 15
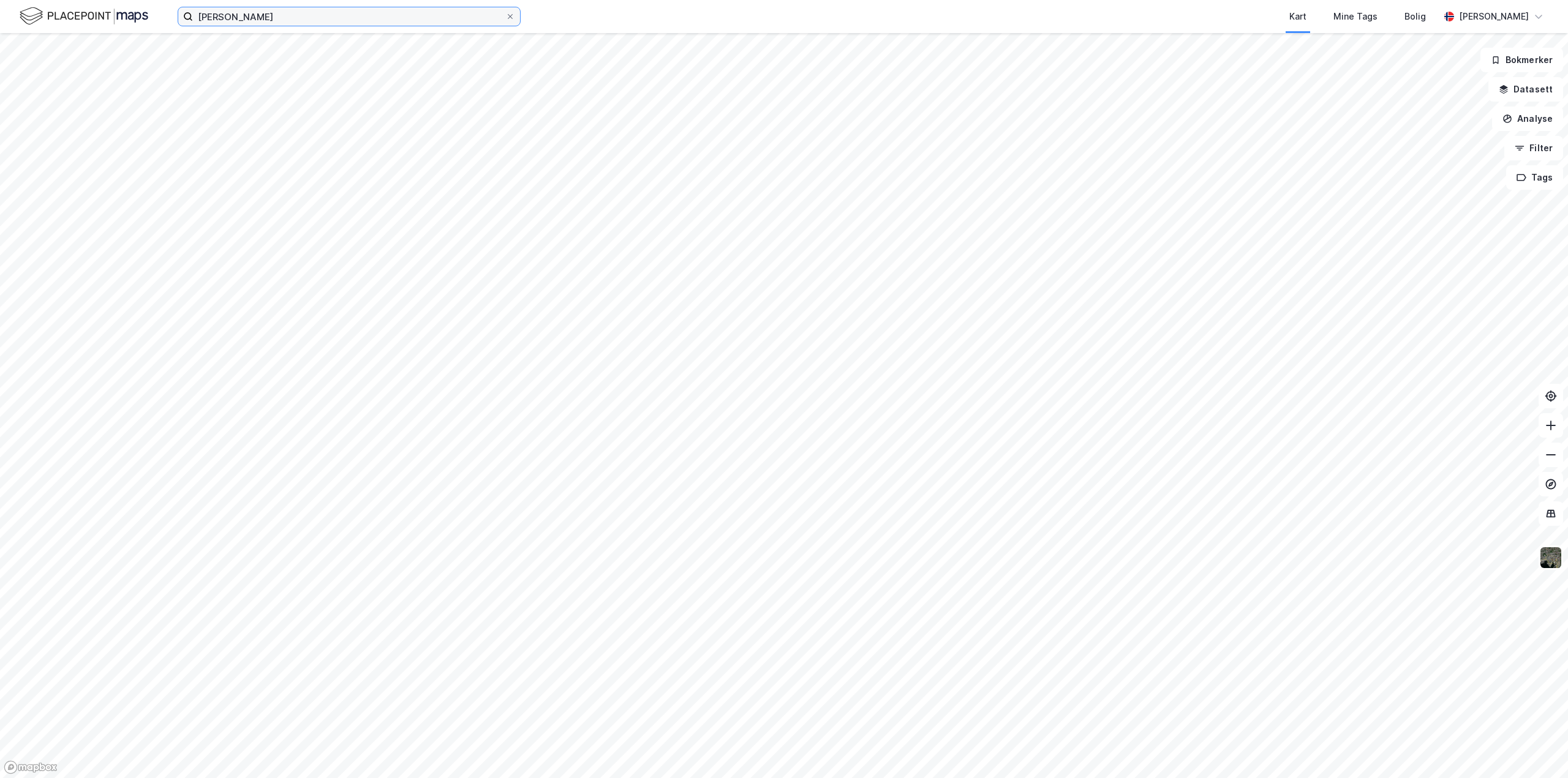
click at [290, 9] on input "helene olafsen" at bounding box center [349, 16] width 313 height 19
